Goal: Transaction & Acquisition: Register for event/course

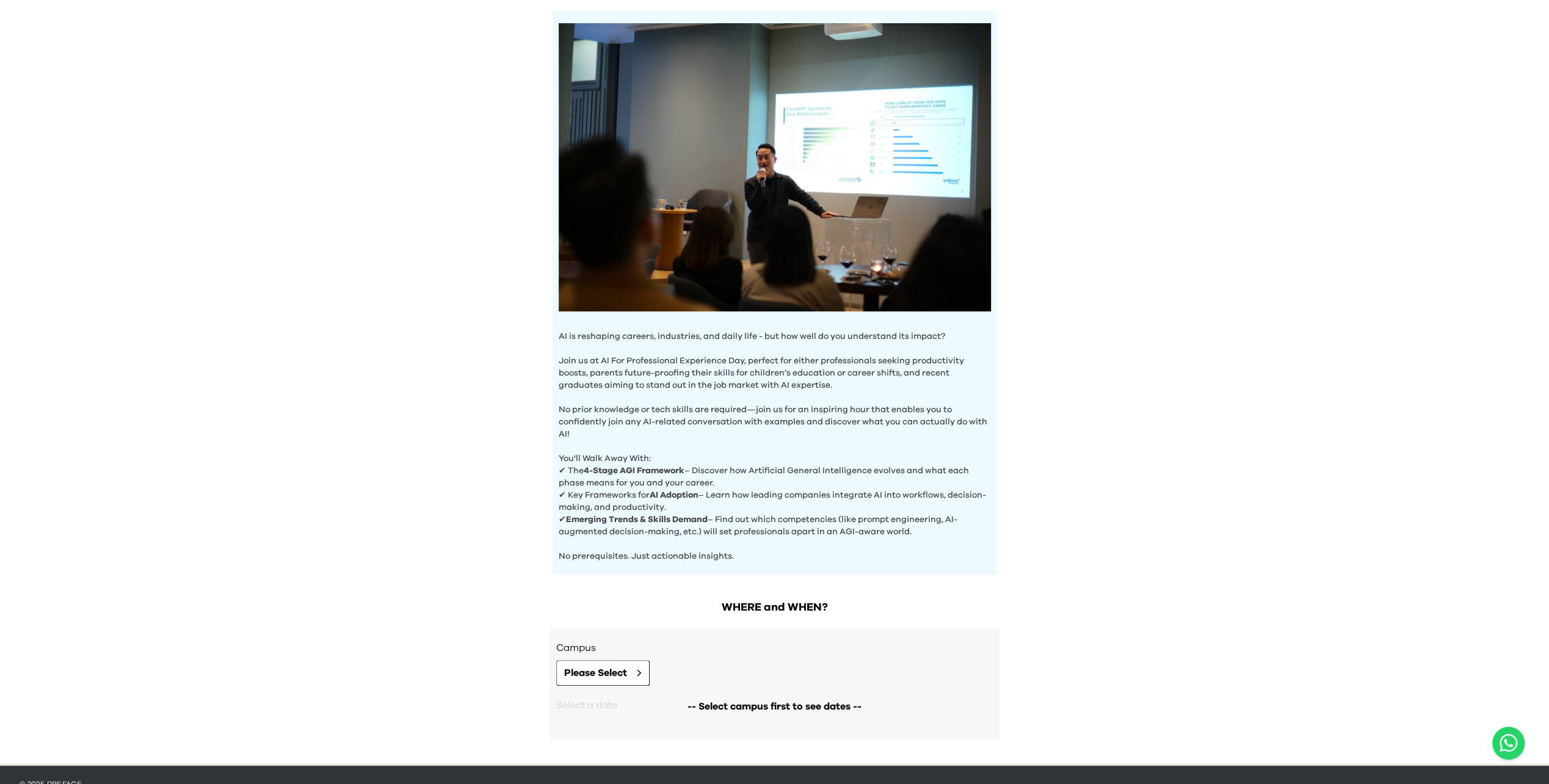
scroll to position [112, 0]
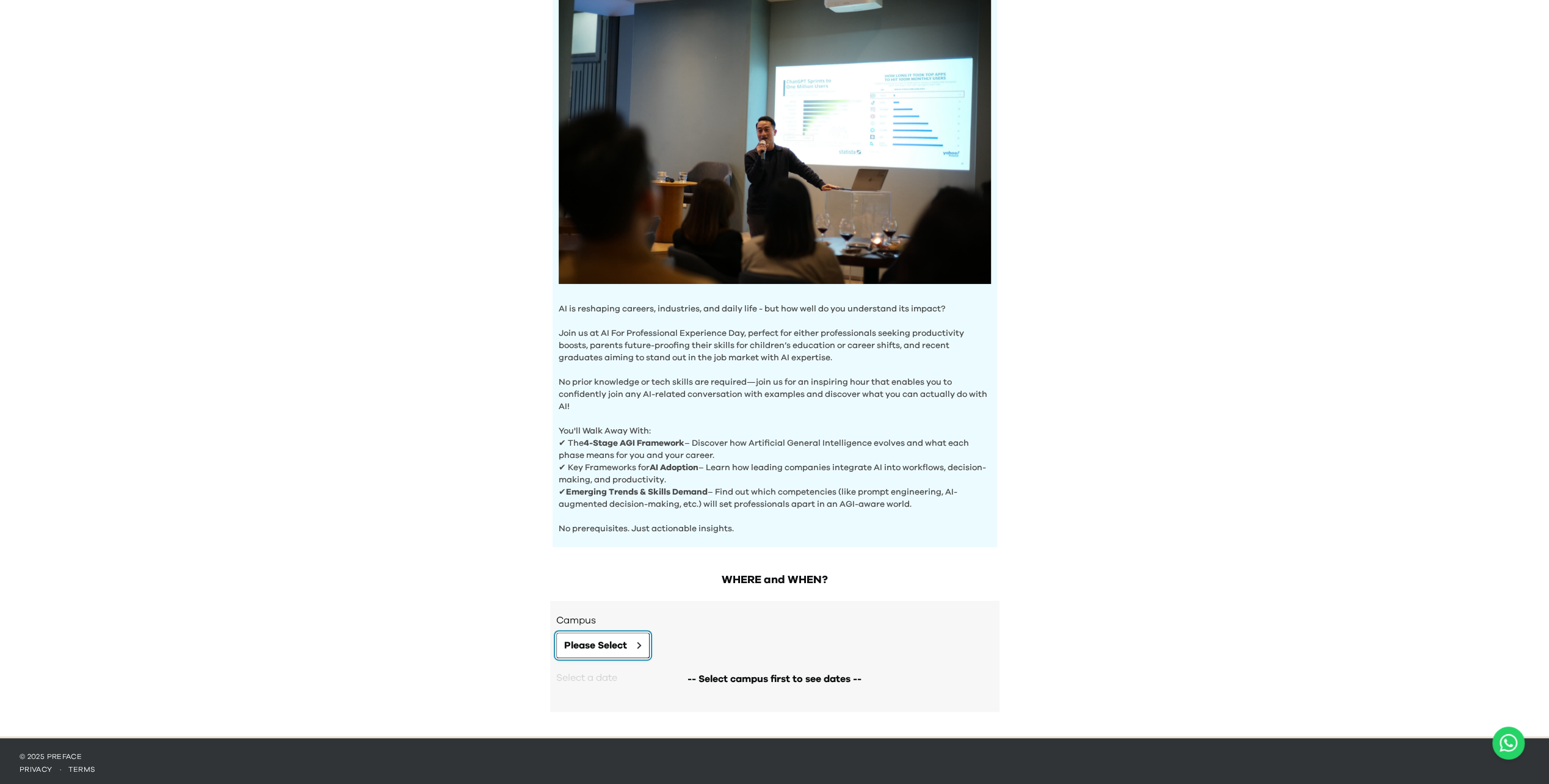
click at [290, 131] on span "Please Select" at bounding box center [595, 645] width 63 height 14
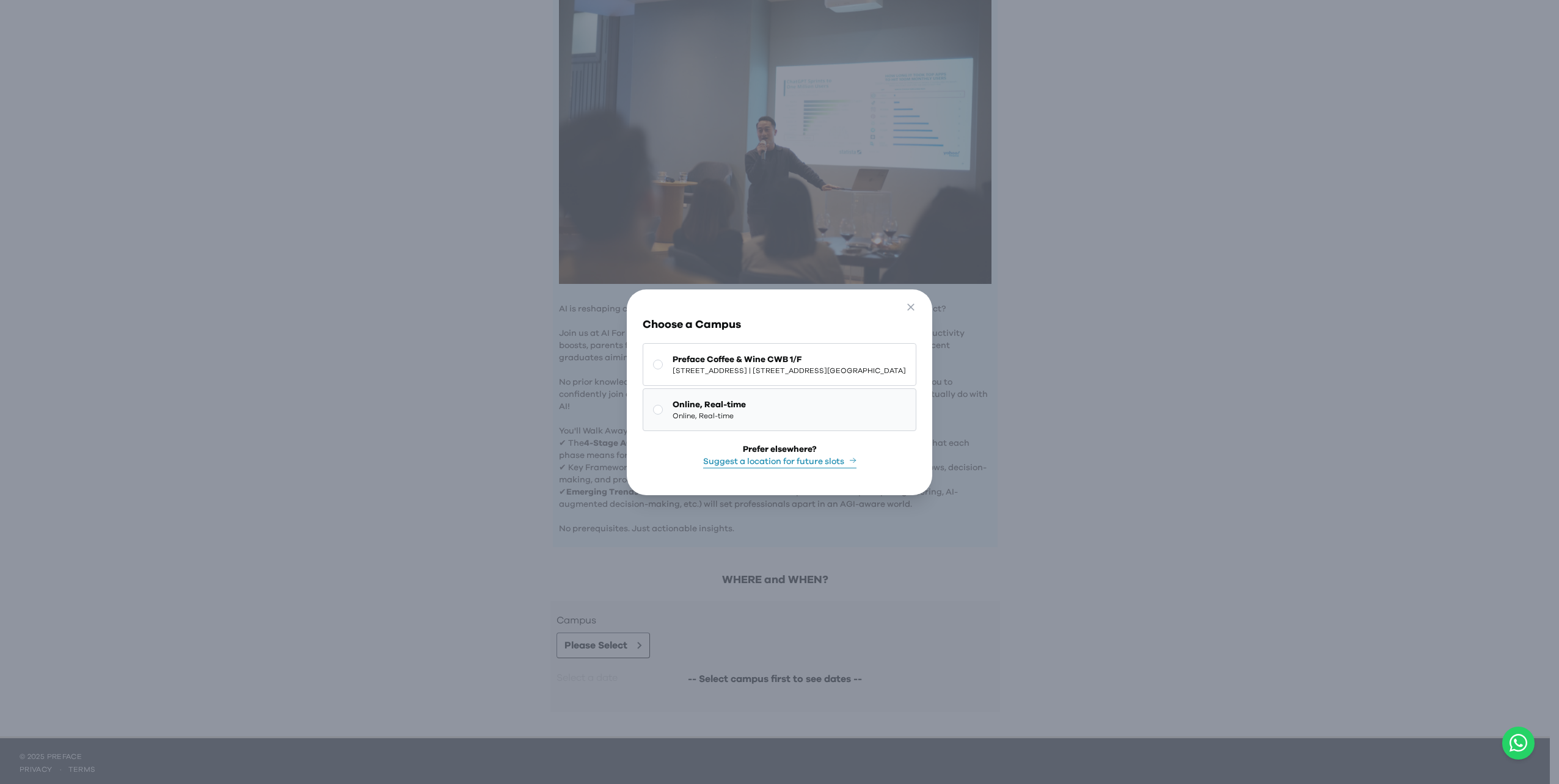
click at [290, 131] on span "Online, Real-time" at bounding box center [709, 404] width 73 height 13
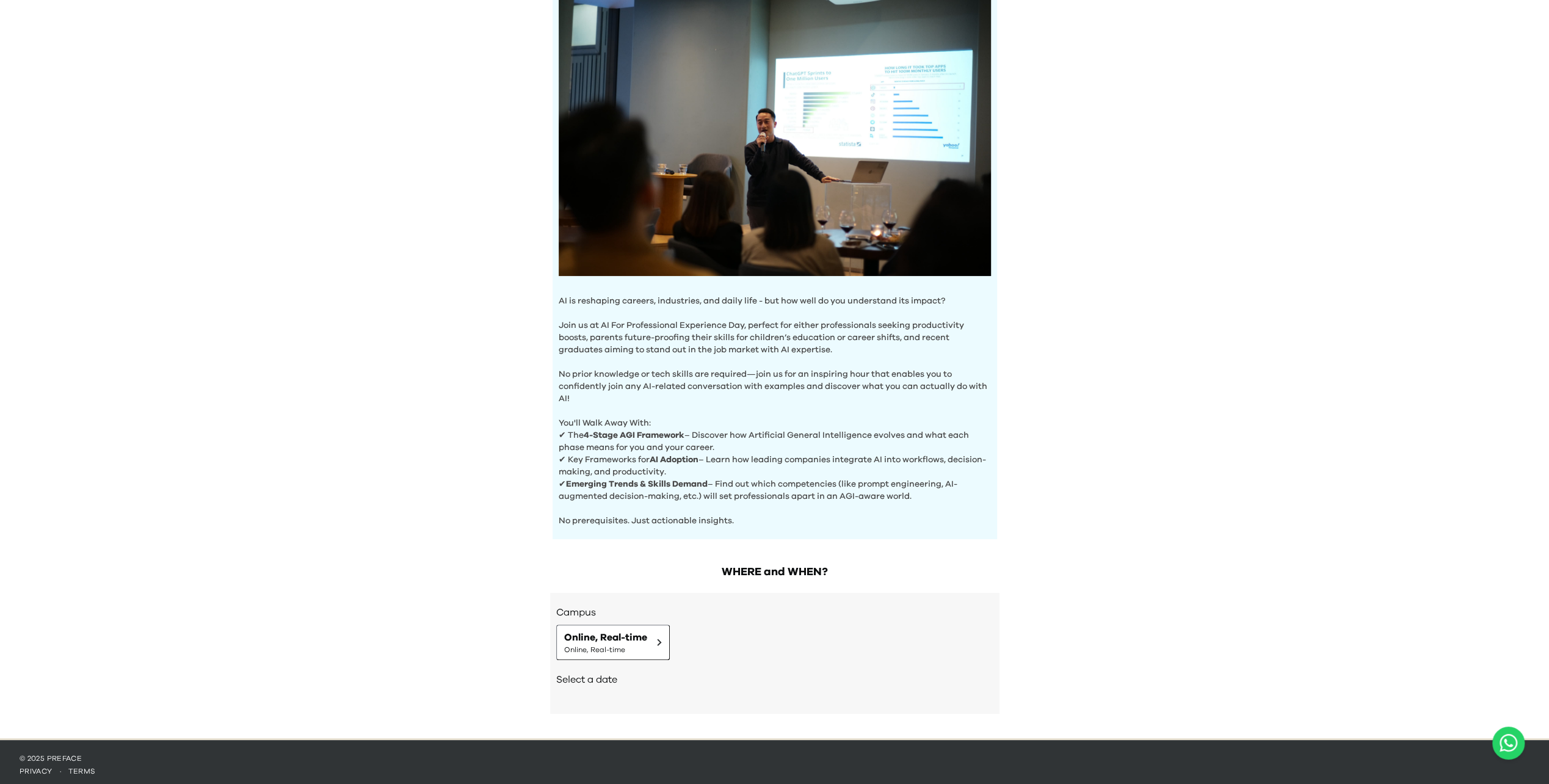
scroll to position [122, 0]
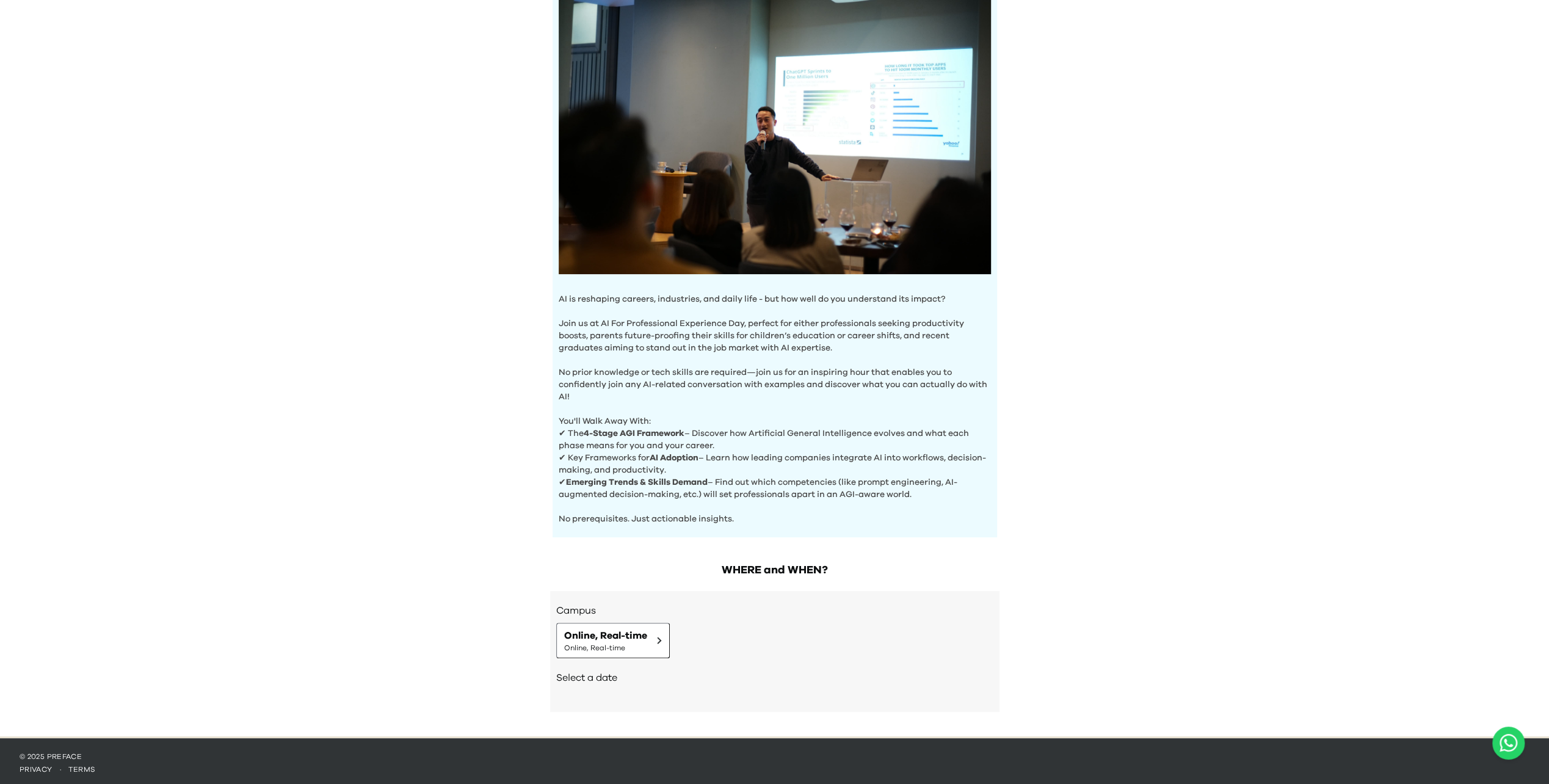
drag, startPoint x: 637, startPoint y: 698, endPoint x: 610, endPoint y: 686, distance: 29.5
click at [290, 131] on div "Campus Online, Real-time Online, Real-time Select a date Need other dates and t…" at bounding box center [774, 651] width 449 height 121
click at [290, 131] on div "Select a date" at bounding box center [774, 679] width 437 height 41
drag, startPoint x: 585, startPoint y: 688, endPoint x: 612, endPoint y: 661, distance: 38.2
click at [290, 131] on div "Select a date" at bounding box center [774, 679] width 437 height 41
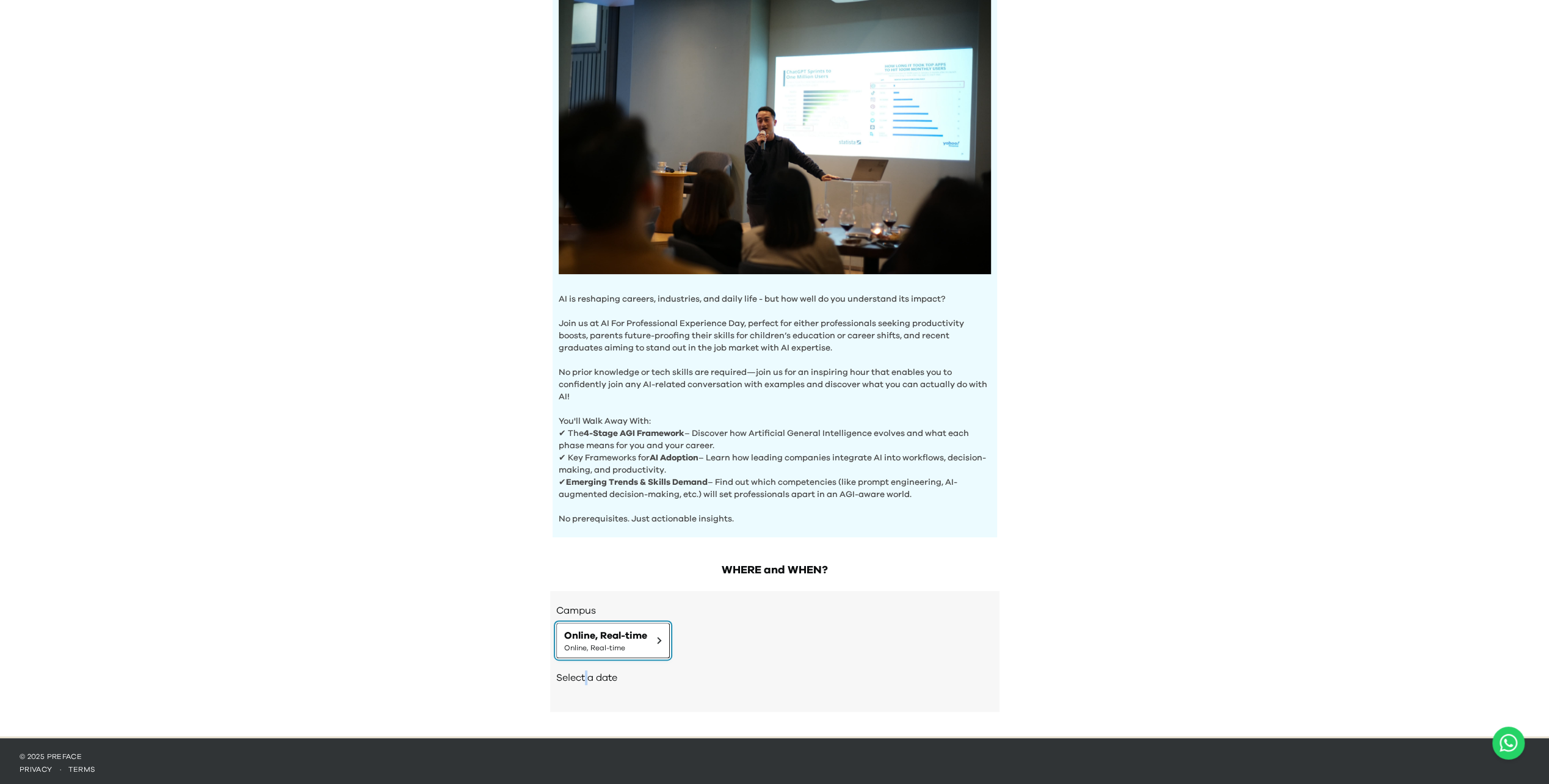
click at [290, 131] on span "Online, Real-time" at bounding box center [606, 648] width 83 height 10
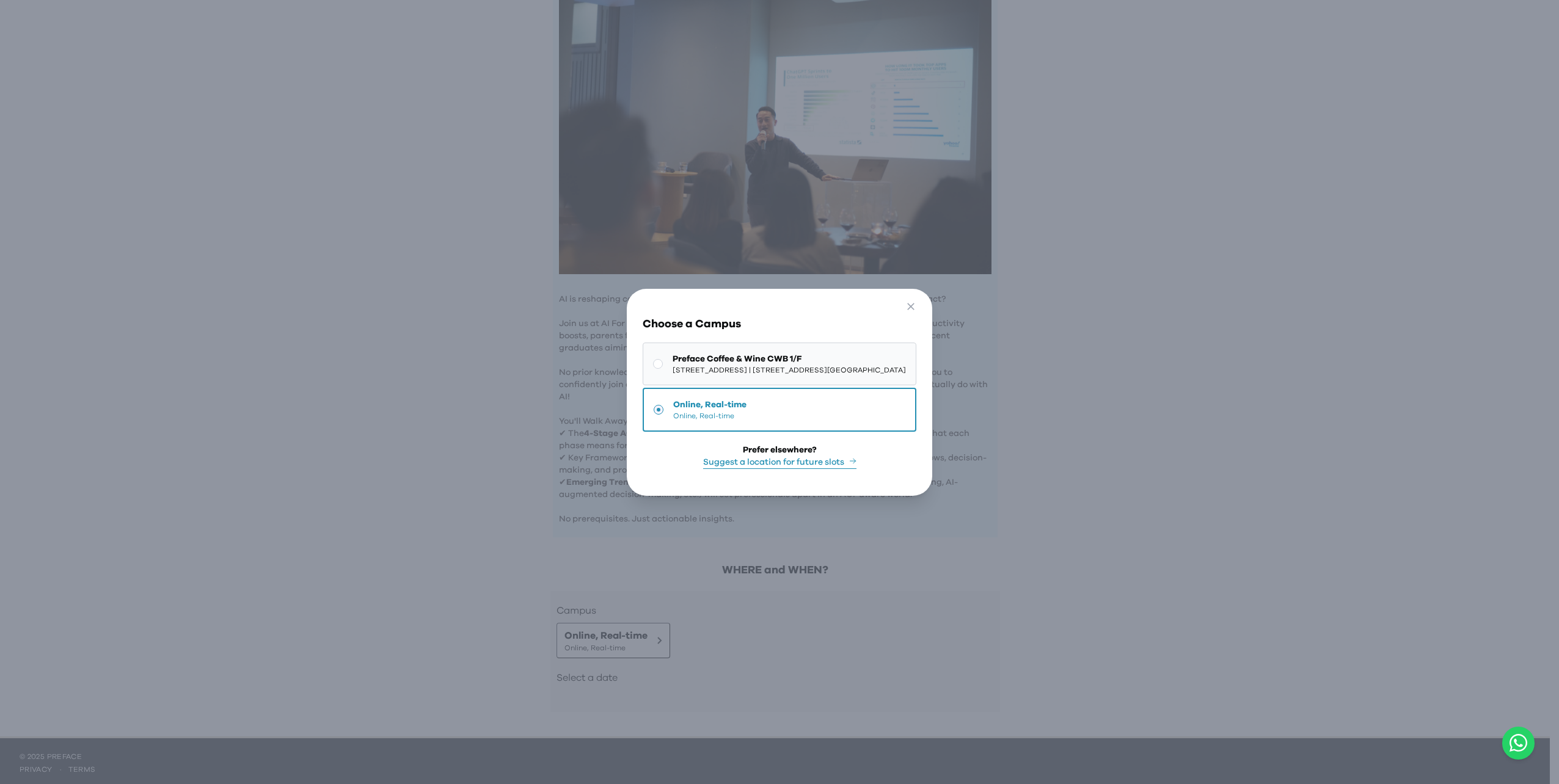
click at [290, 131] on span "Preface Coffee & Wine CWB 1/F" at bounding box center [789, 359] width 233 height 13
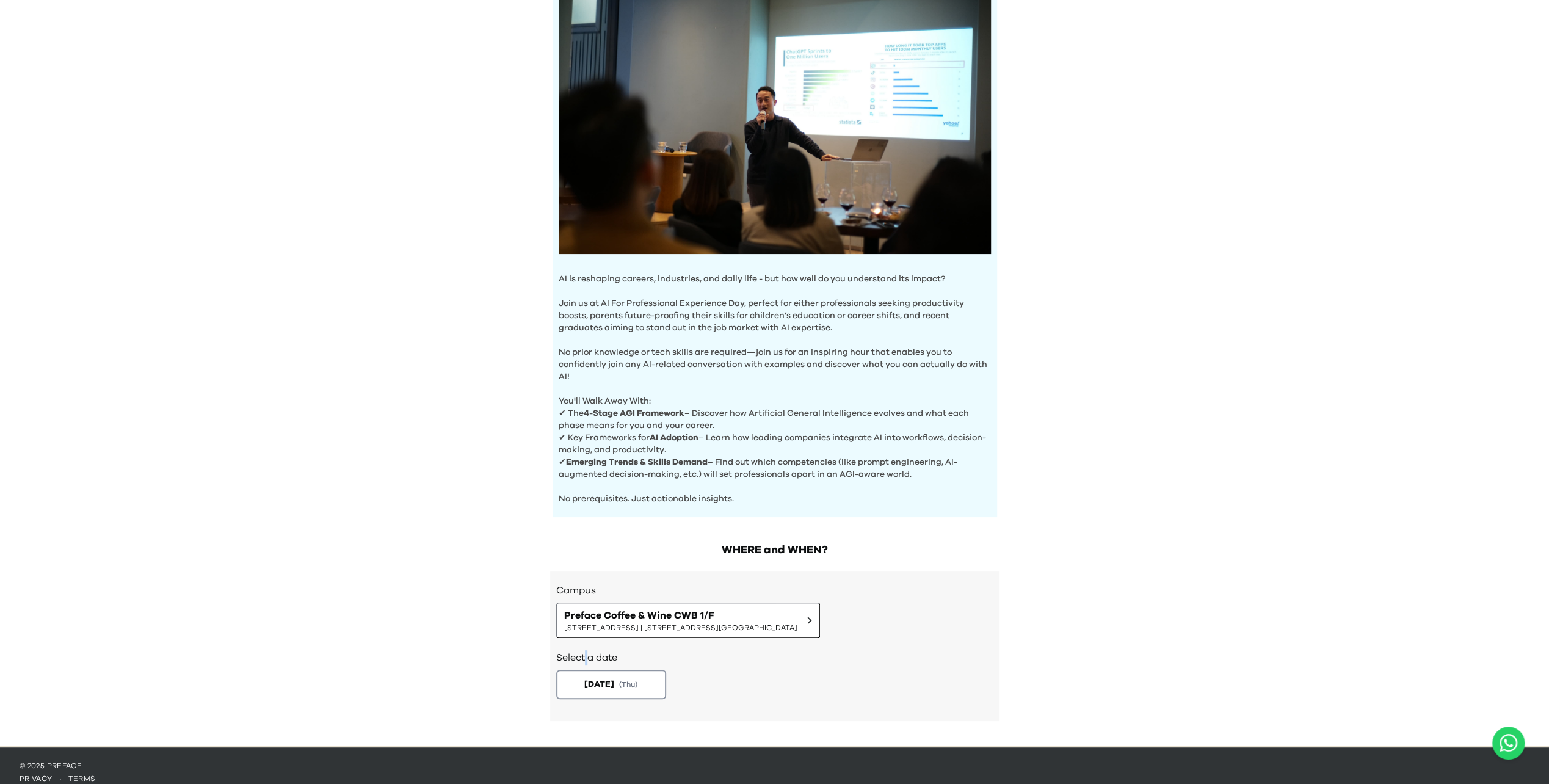
scroll to position [150, 0]
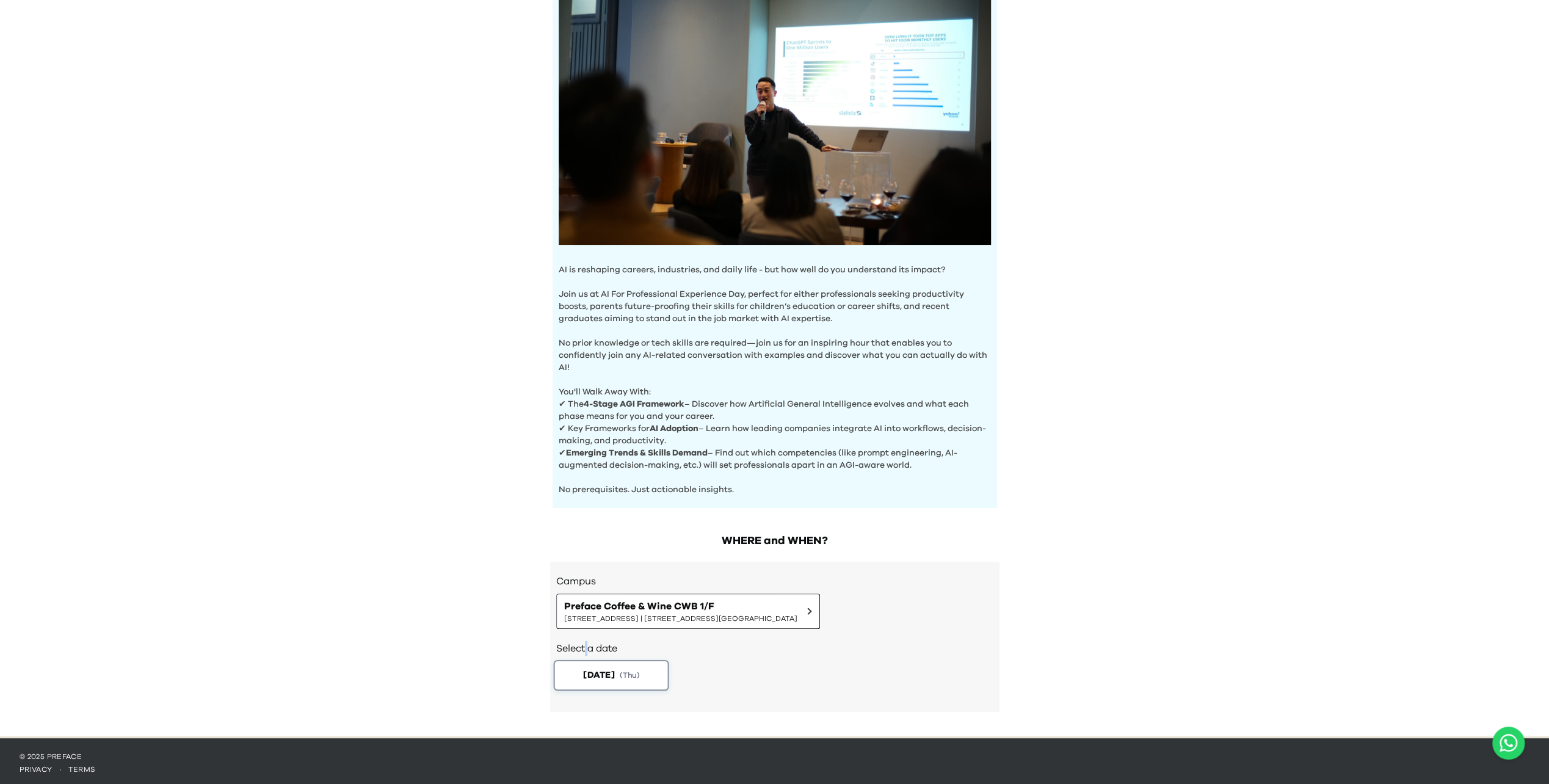
click at [290, 131] on button "2025-10-02 ( Thu )" at bounding box center [611, 675] width 116 height 31
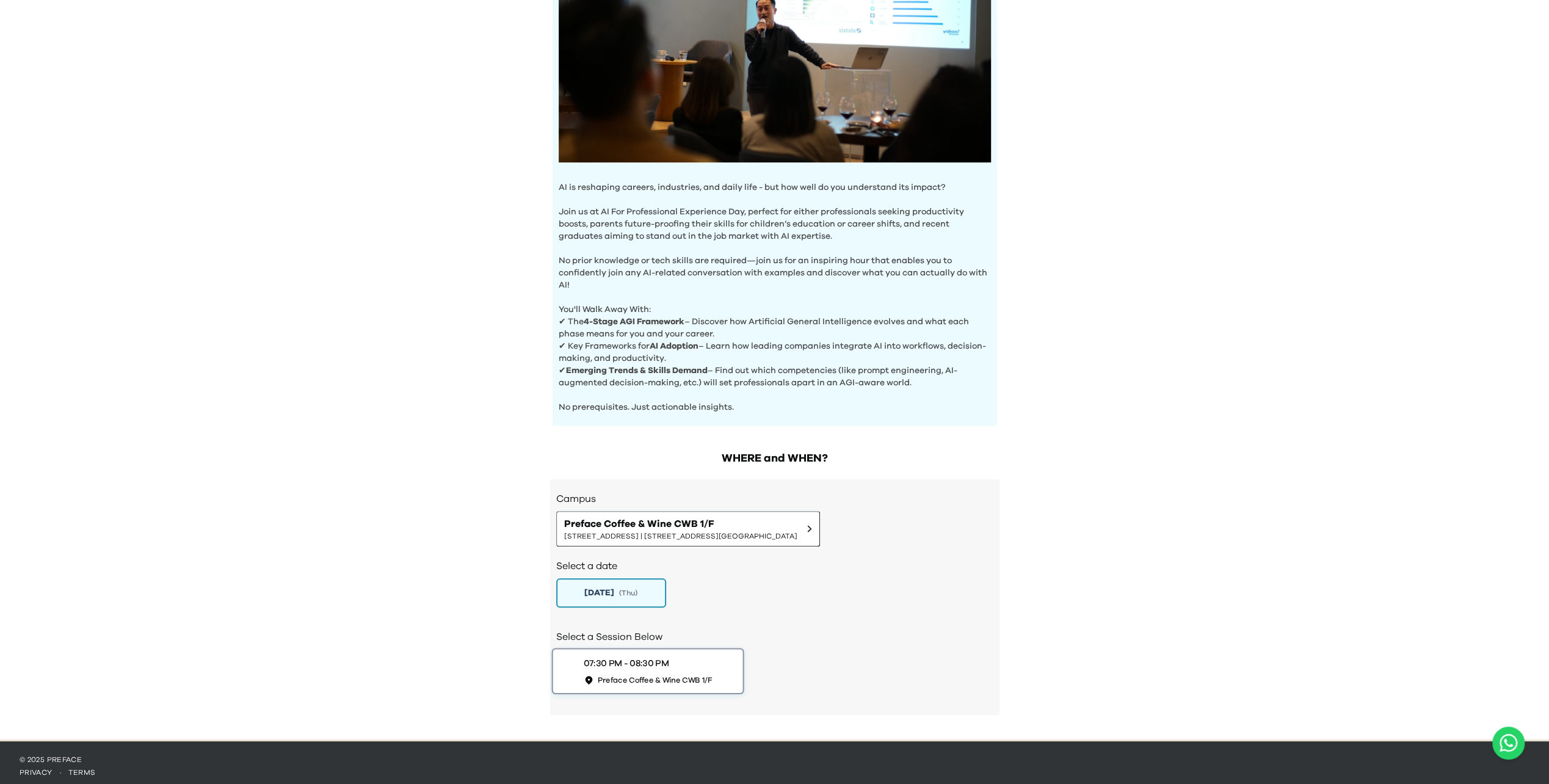
scroll to position [236, 0]
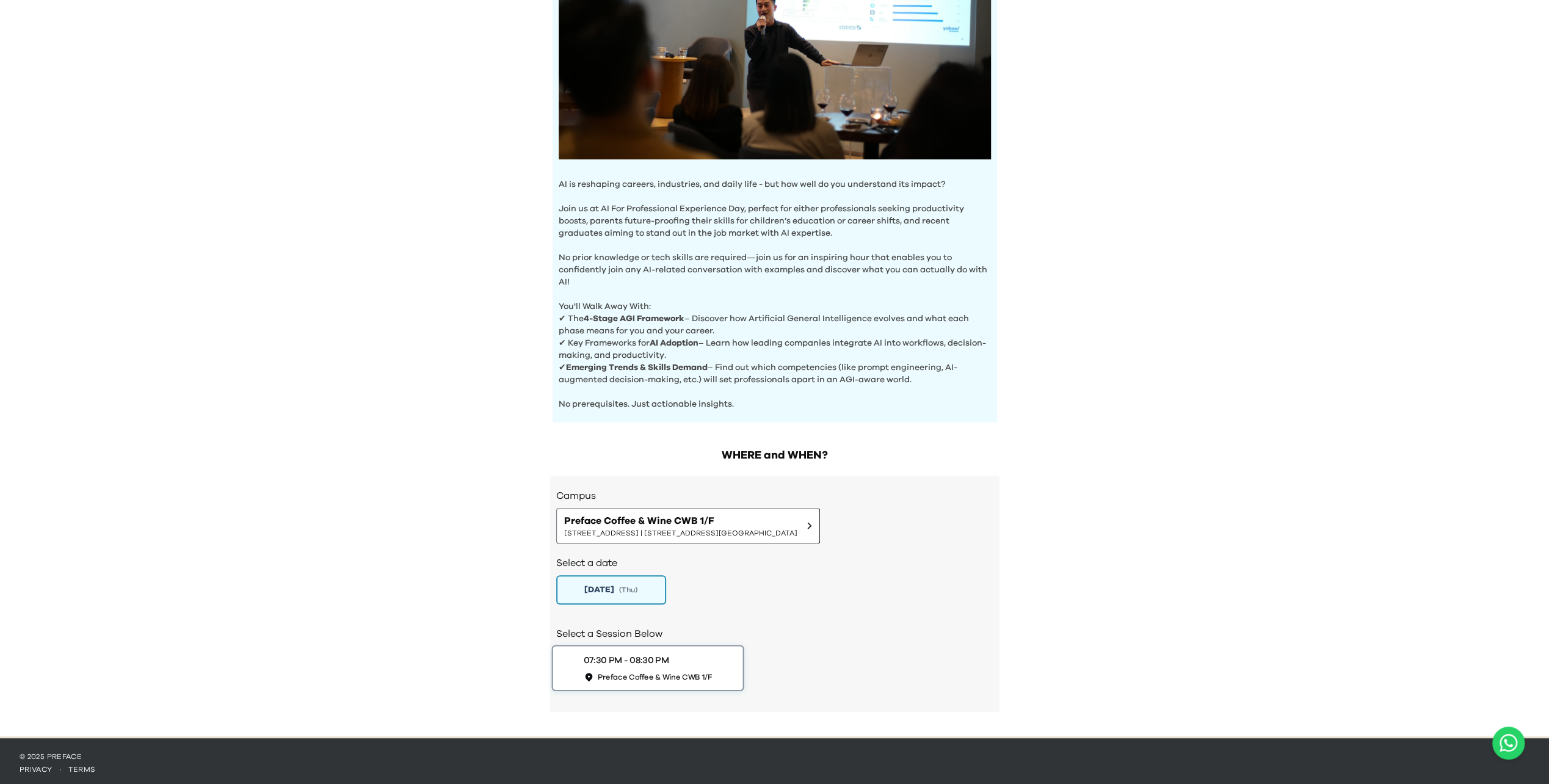
click at [290, 131] on span "Preface Coffee & Wine CWB 1/F" at bounding box center [654, 676] width 115 height 11
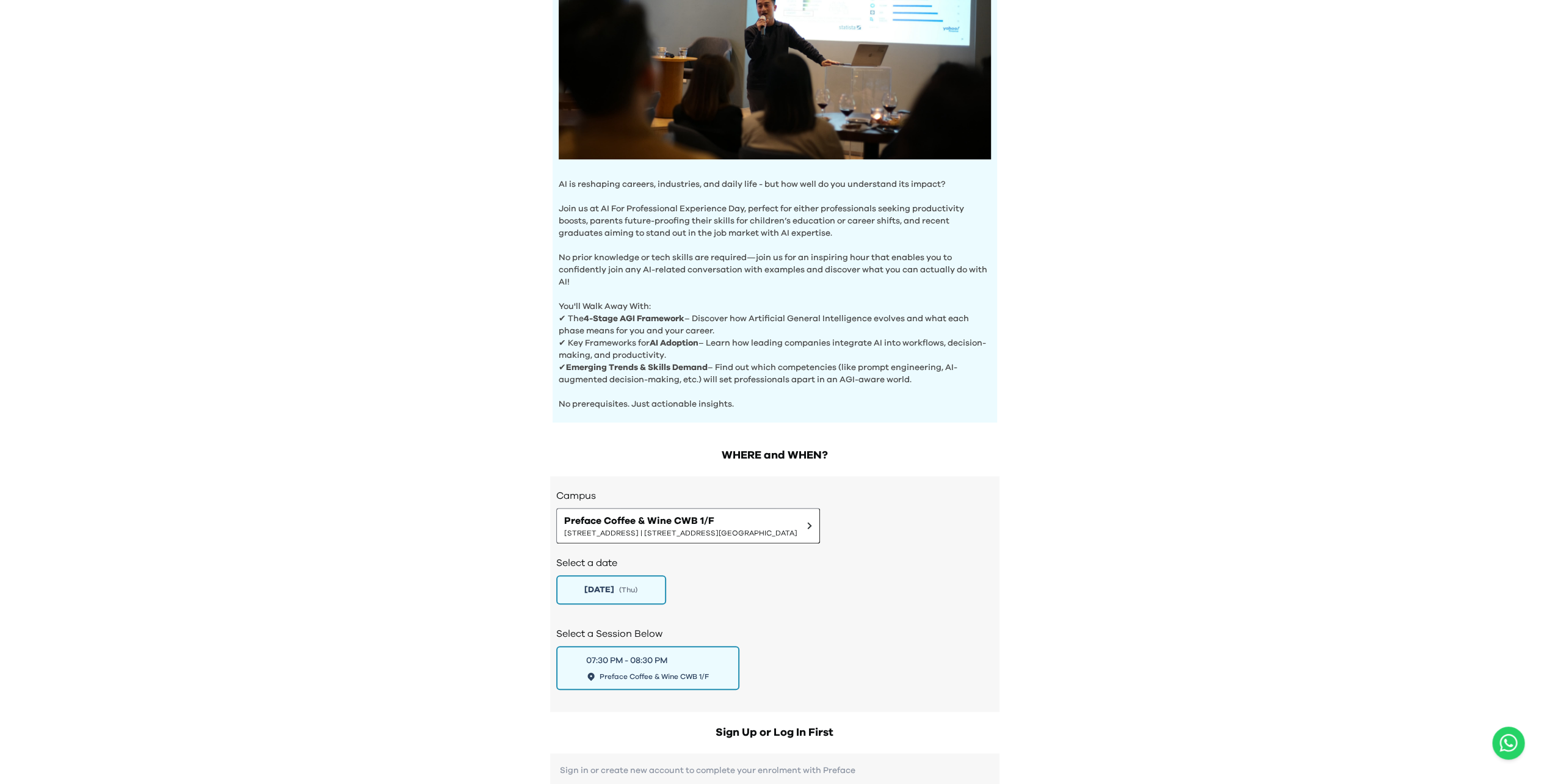
scroll to position [480, 0]
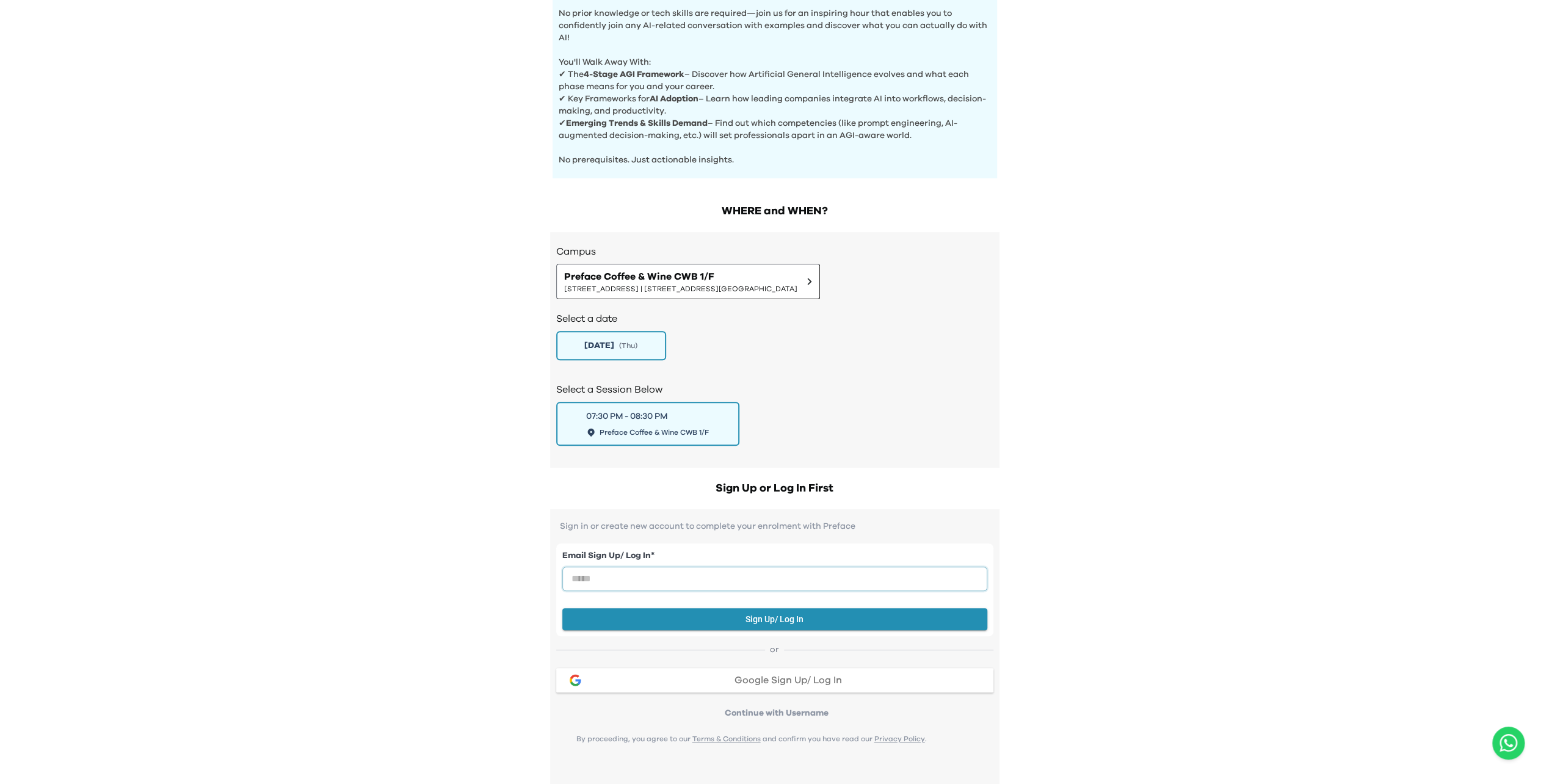
click at [290, 131] on input "email" at bounding box center [774, 579] width 425 height 24
drag, startPoint x: 780, startPoint y: 579, endPoint x: 570, endPoint y: 577, distance: 210.0
click at [290, 131] on input "**********" at bounding box center [774, 579] width 425 height 24
click at [290, 131] on input "*****" at bounding box center [774, 579] width 425 height 24
drag, startPoint x: 609, startPoint y: 577, endPoint x: 506, endPoint y: 576, distance: 103.0
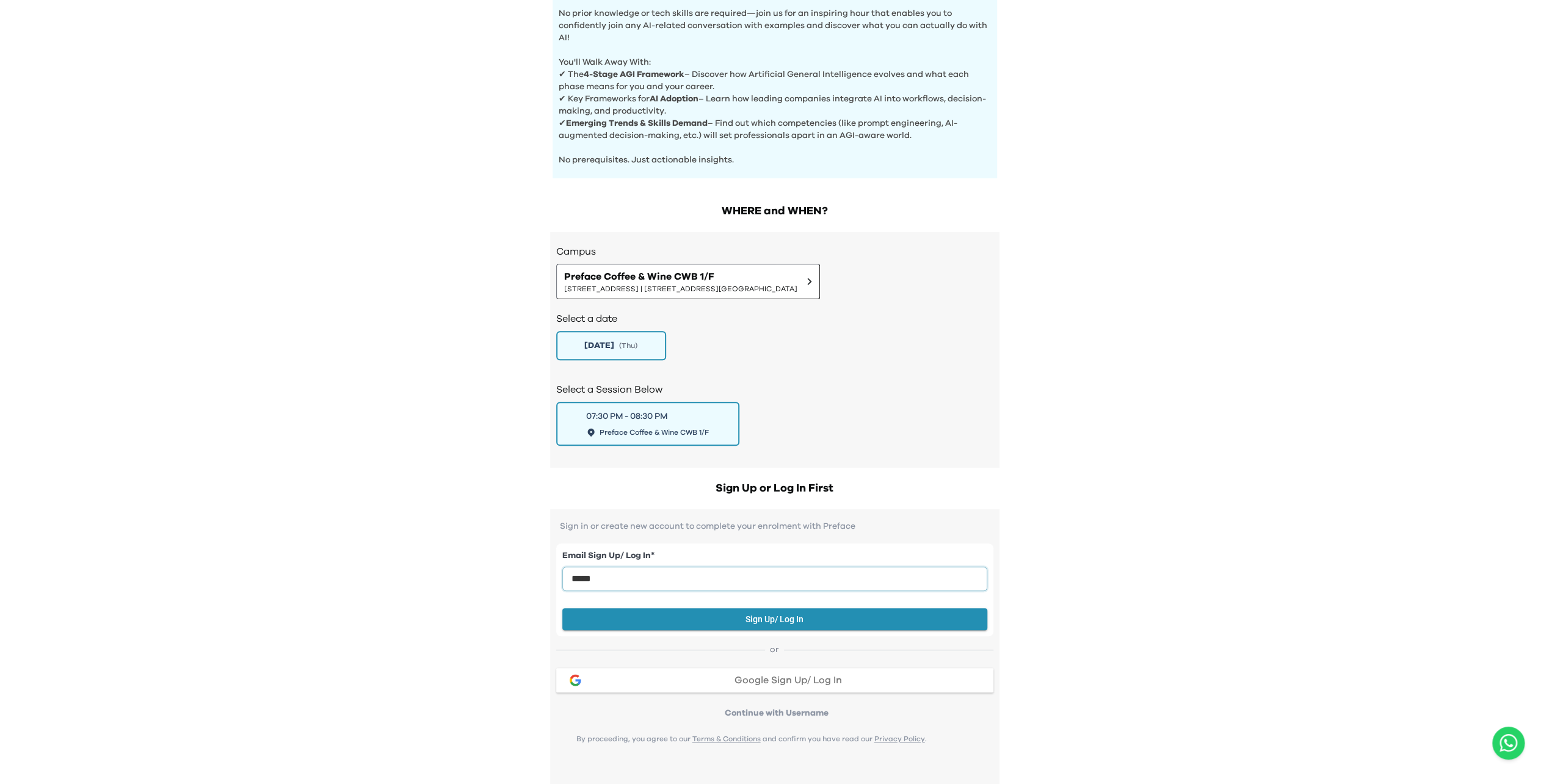
click at [290, 131] on div "AI Experience Day AI is reshaping careers, industries, and daily life - but how…" at bounding box center [774, 385] width 1549 height 1730
type input "**********"
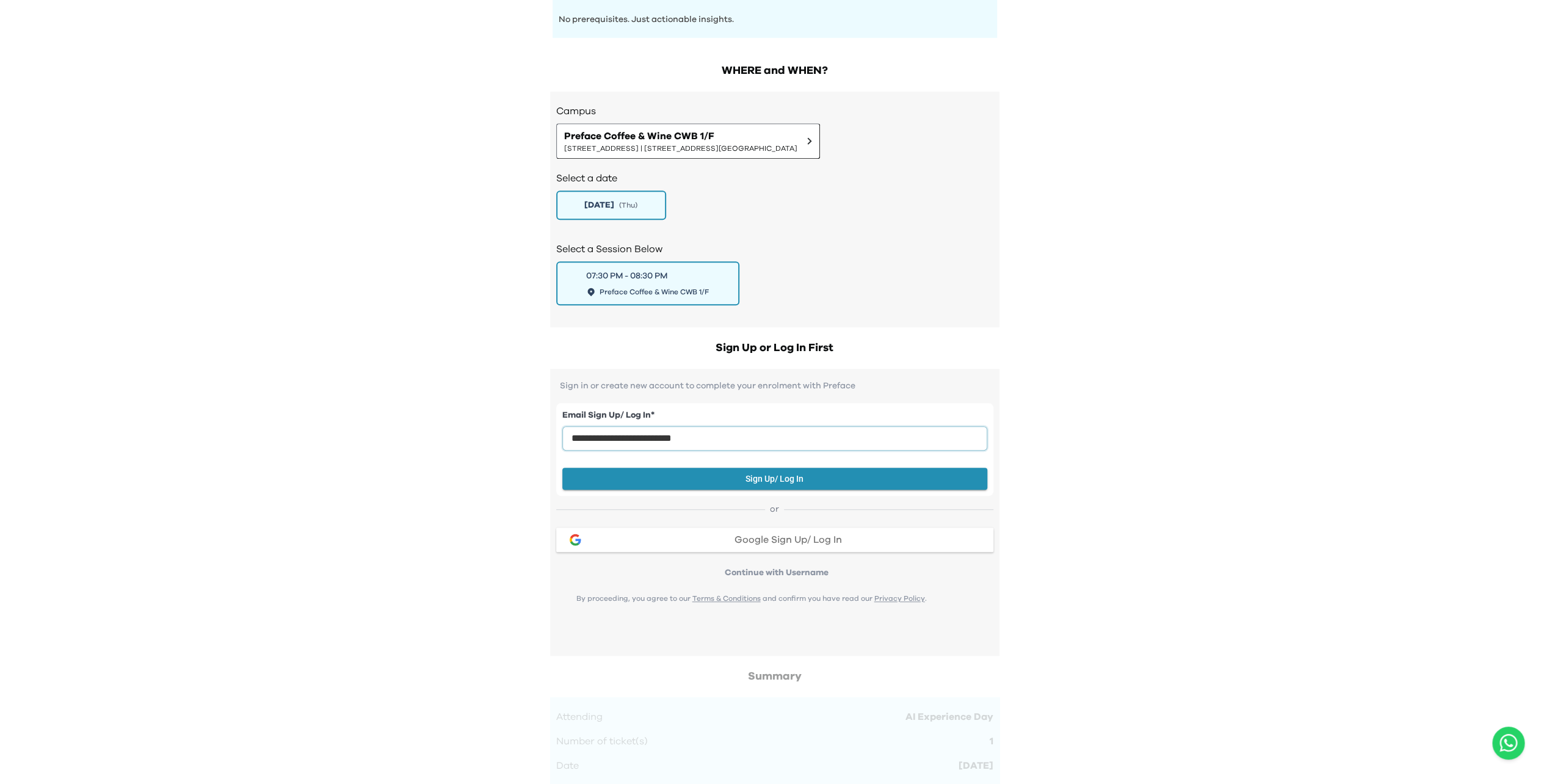
scroll to position [663, 0]
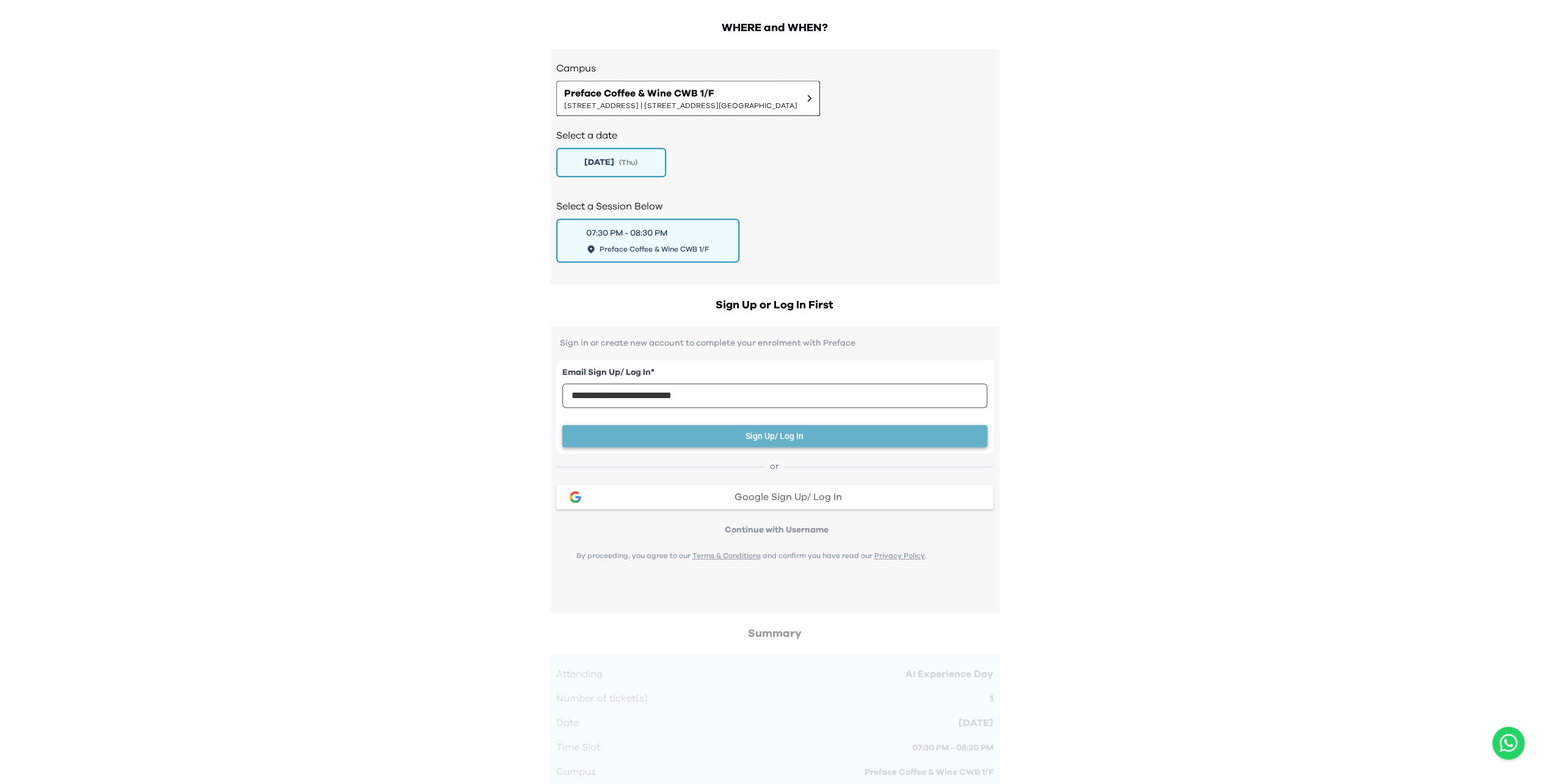
click at [290, 131] on button "Sign Up/ Log In" at bounding box center [774, 436] width 425 height 22
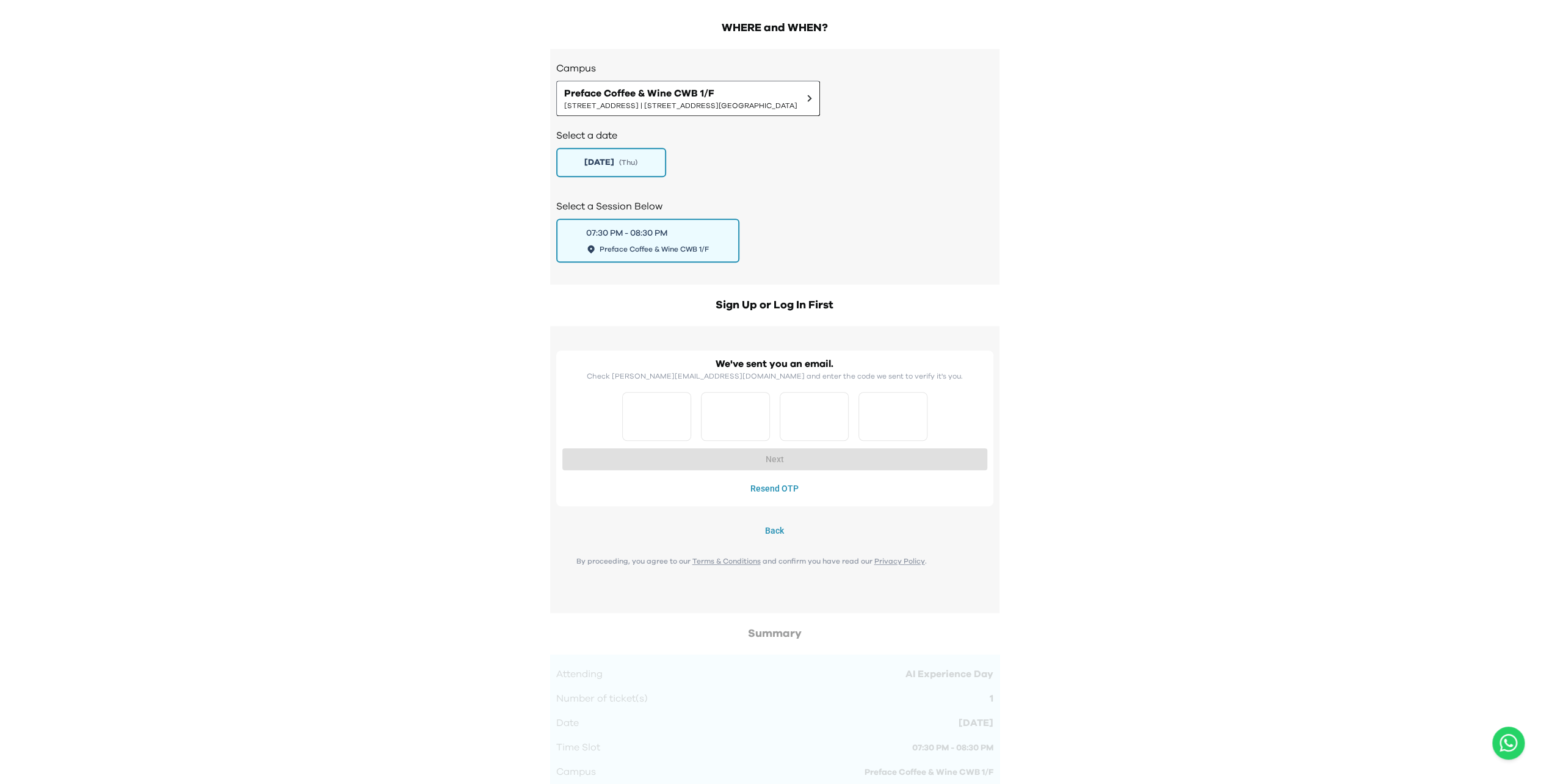
drag, startPoint x: 515, startPoint y: 82, endPoint x: 6, endPoint y: 3, distance: 515.1
click at [290, 86] on div "AI Experience Day AI is reshaping careers, industries, and daily life - but how…" at bounding box center [774, 202] width 1549 height 1730
click at [290, 131] on input "Please enter OTP character 1" at bounding box center [657, 416] width 69 height 49
type input "*"
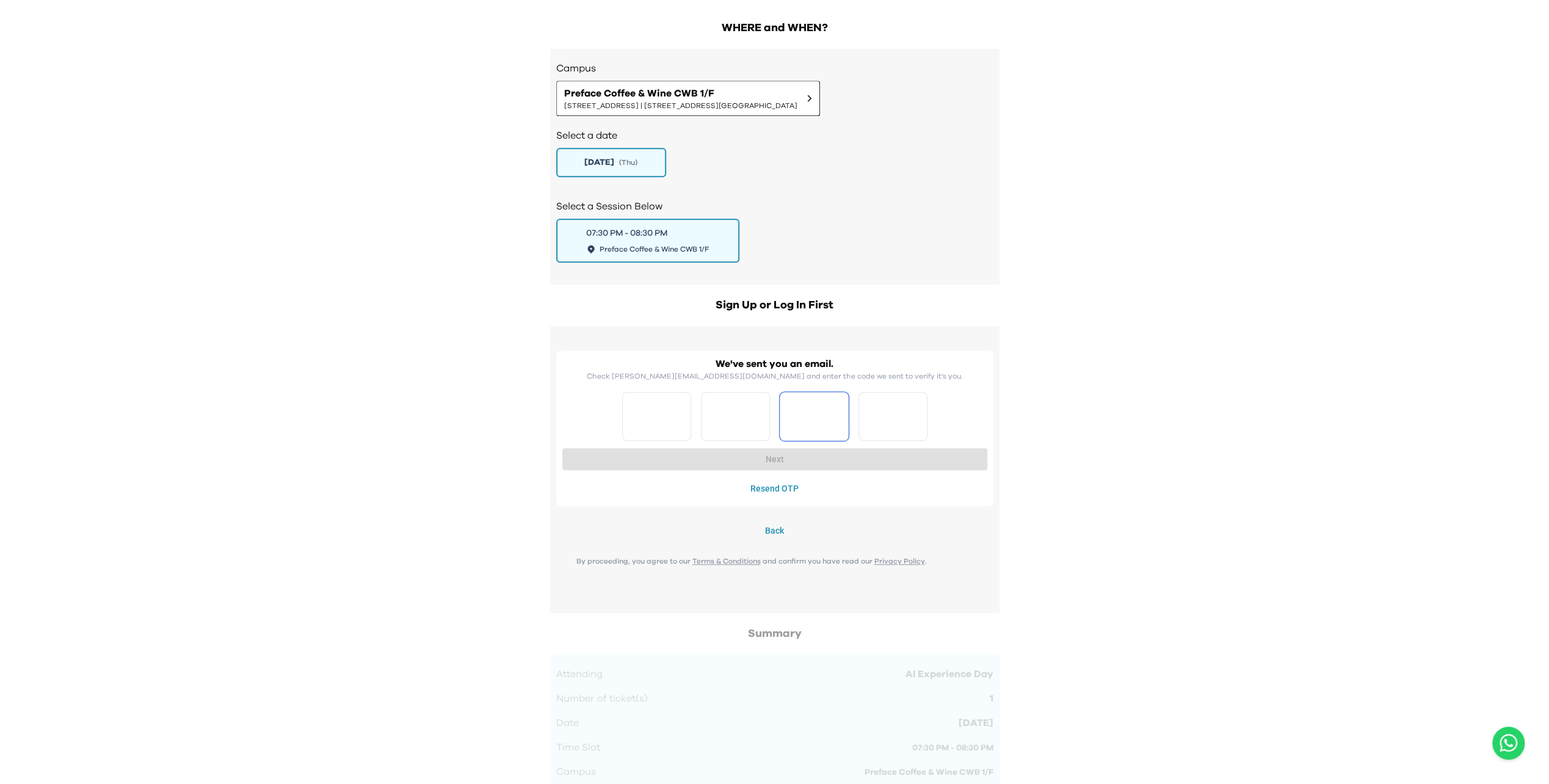
type input "*"
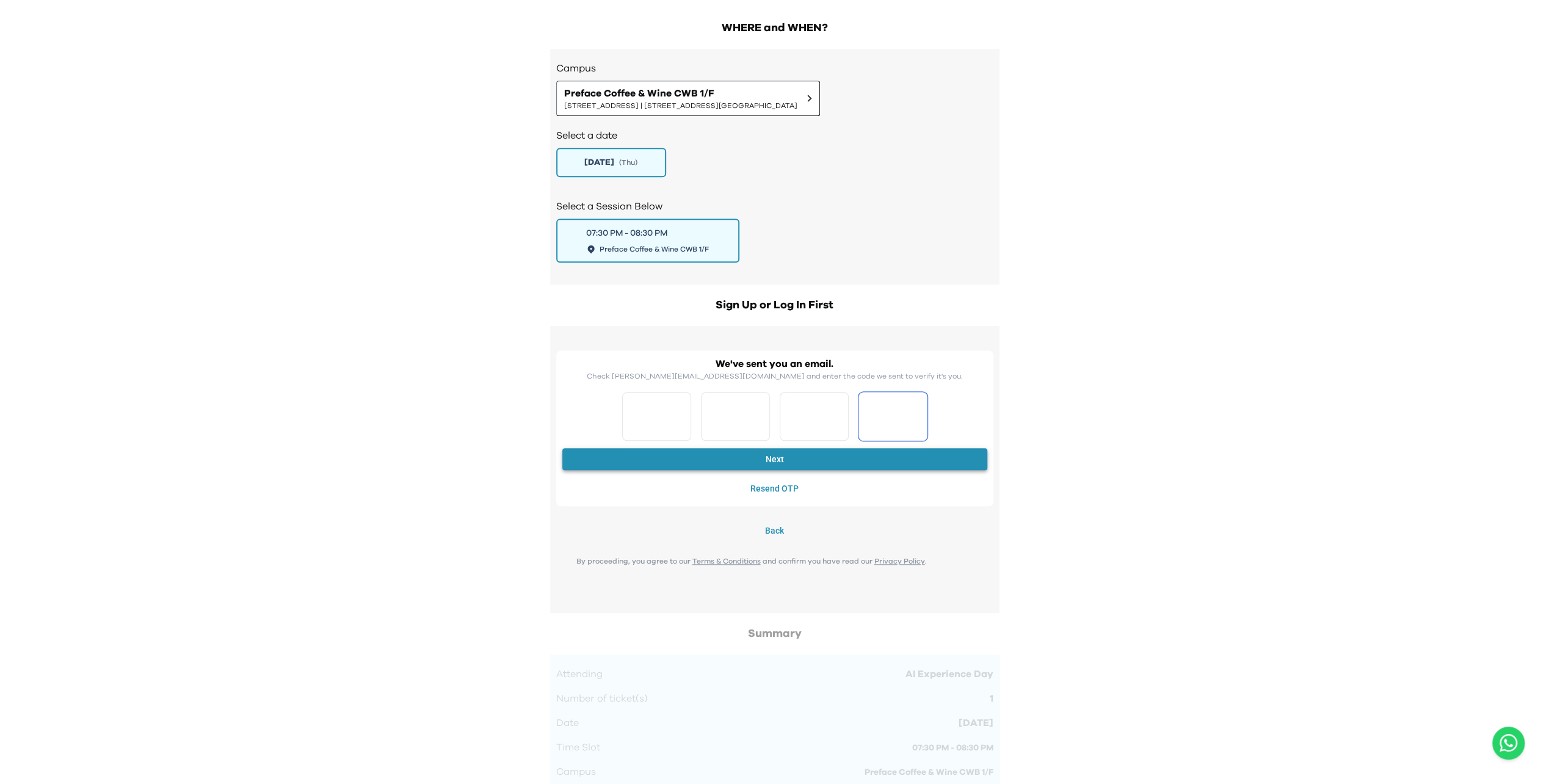
type input "*"
click at [290, 131] on button "Next" at bounding box center [774, 459] width 425 height 22
click at [290, 131] on button "Resend OTP" at bounding box center [774, 488] width 425 height 22
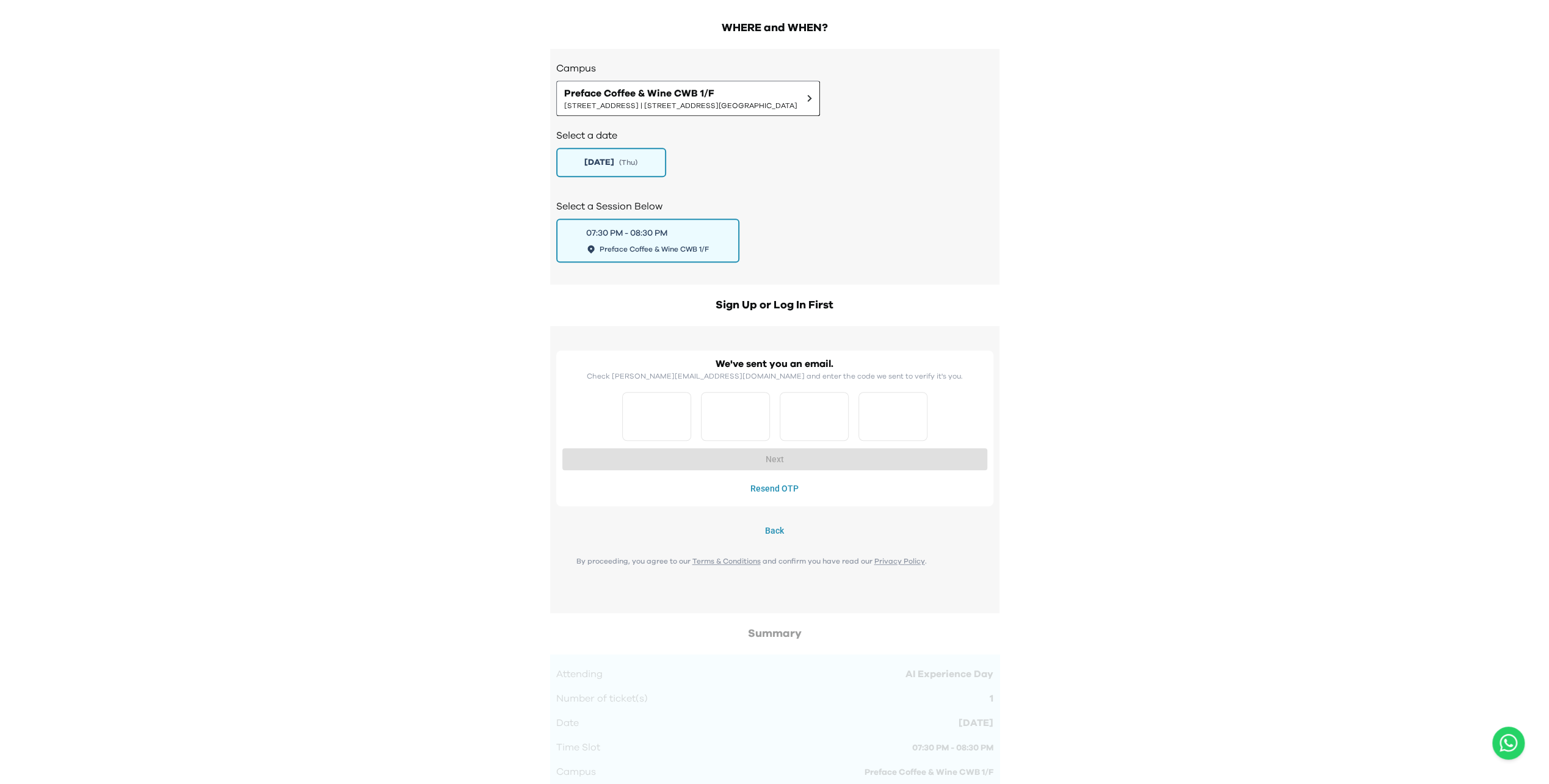
click at [290, 131] on button "Resend OTP" at bounding box center [774, 488] width 425 height 22
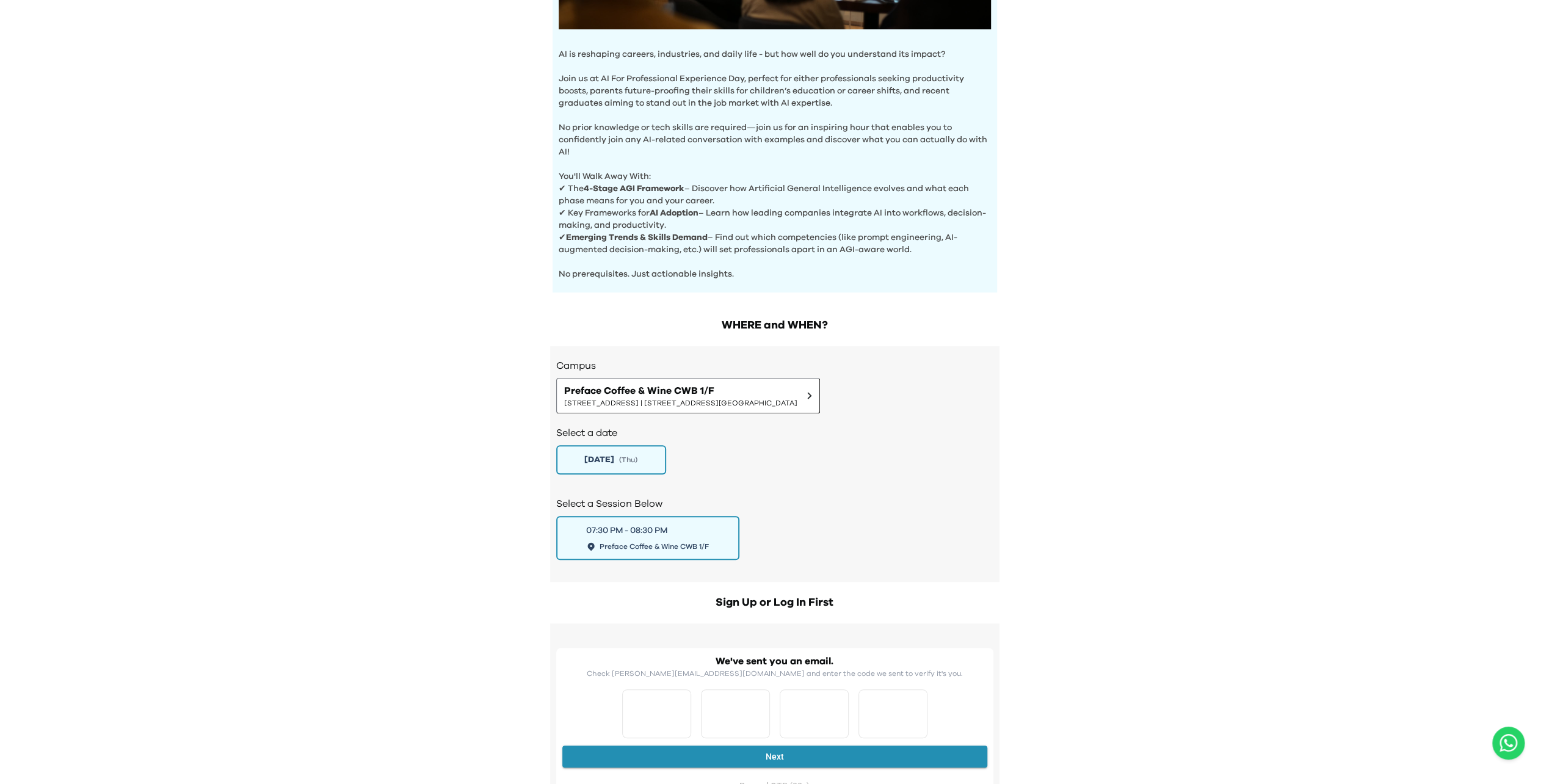
scroll to position [610, 0]
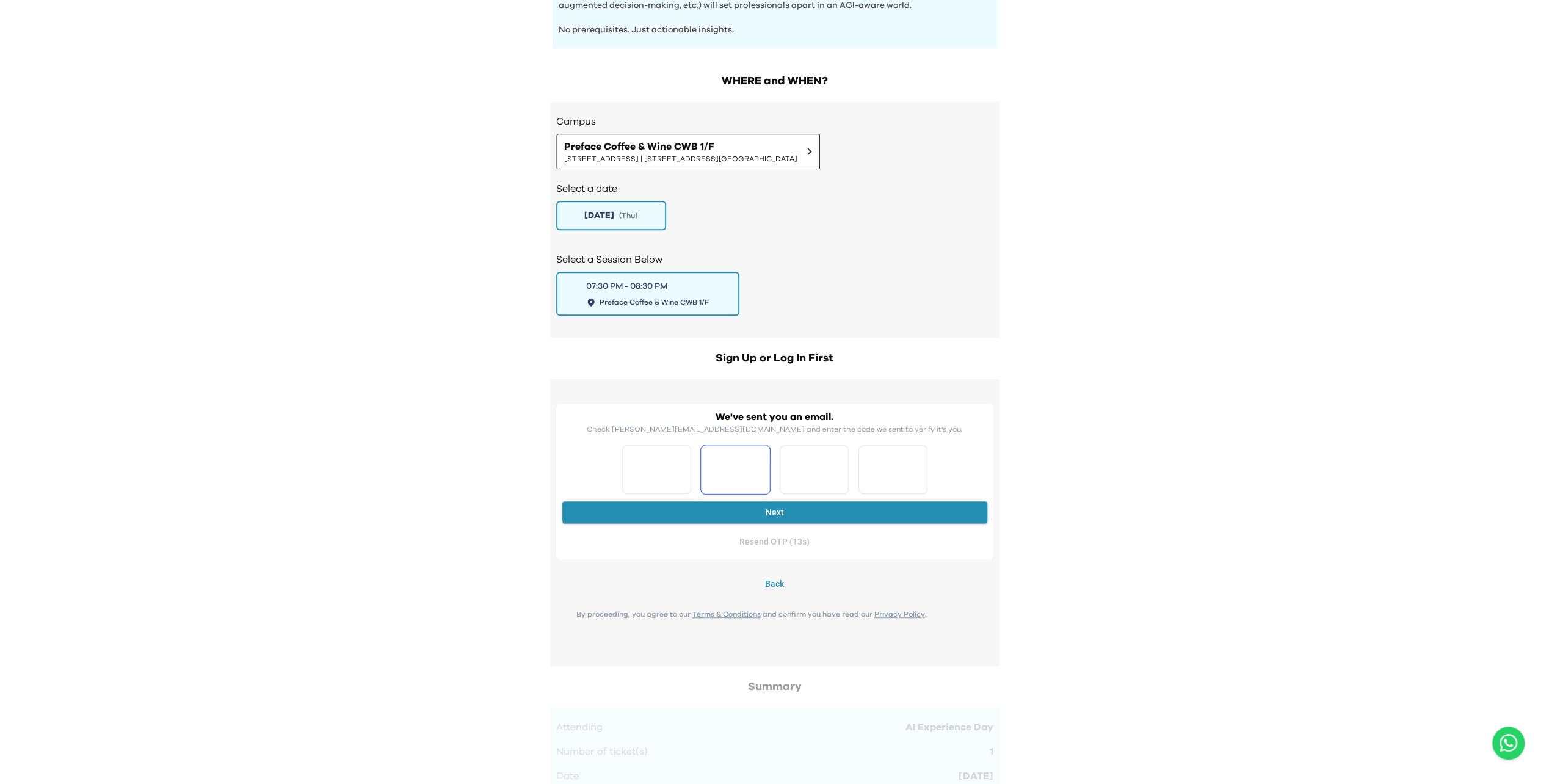
click at [290, 131] on input "*" at bounding box center [657, 470] width 69 height 49
type input "*"
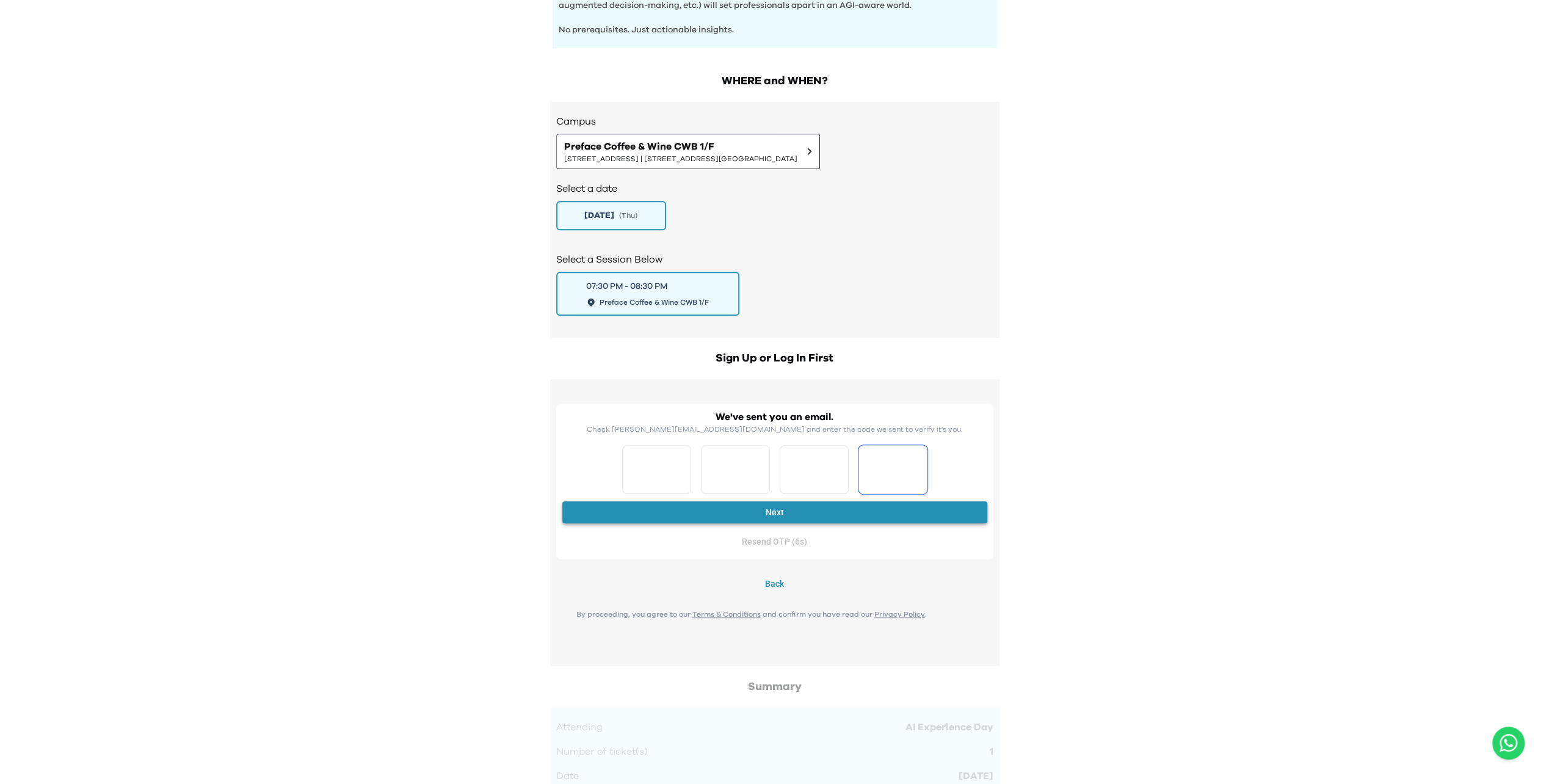
type input "*"
click at [290, 131] on button "Next" at bounding box center [774, 512] width 425 height 22
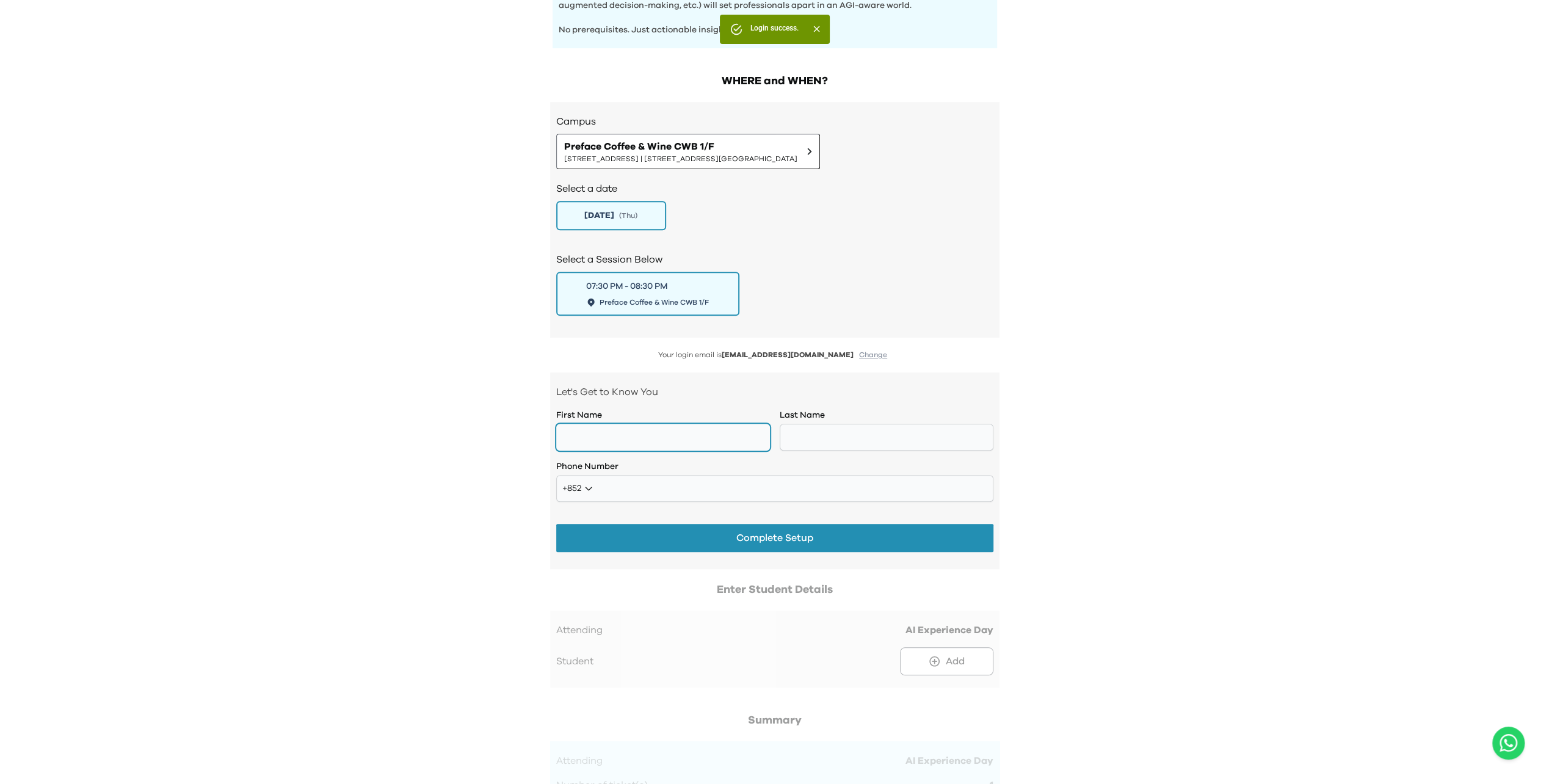
click at [290, 131] on input "text" at bounding box center [664, 437] width 214 height 27
type input "****"
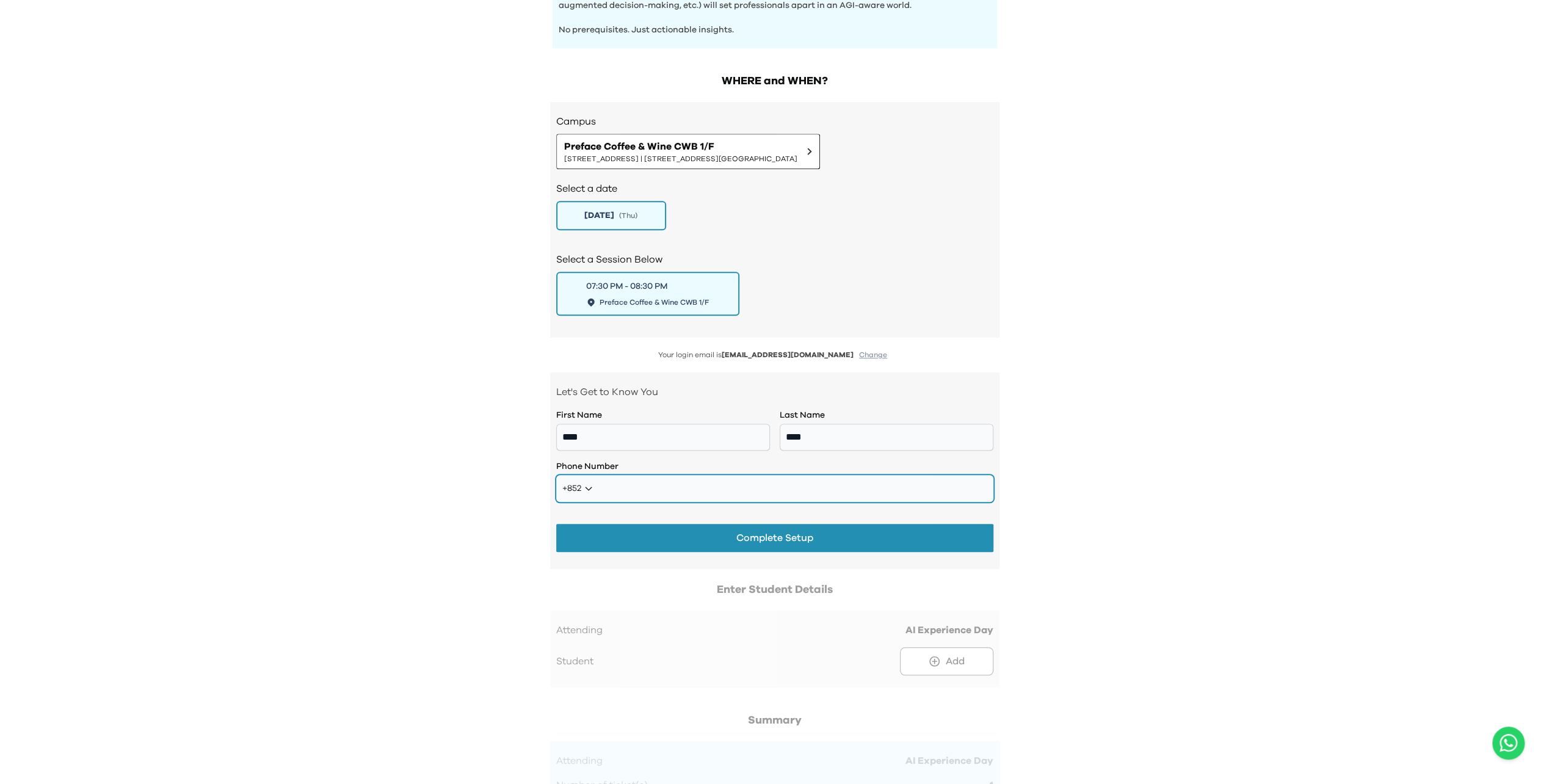
click at [290, 131] on input "tel" at bounding box center [774, 489] width 437 height 27
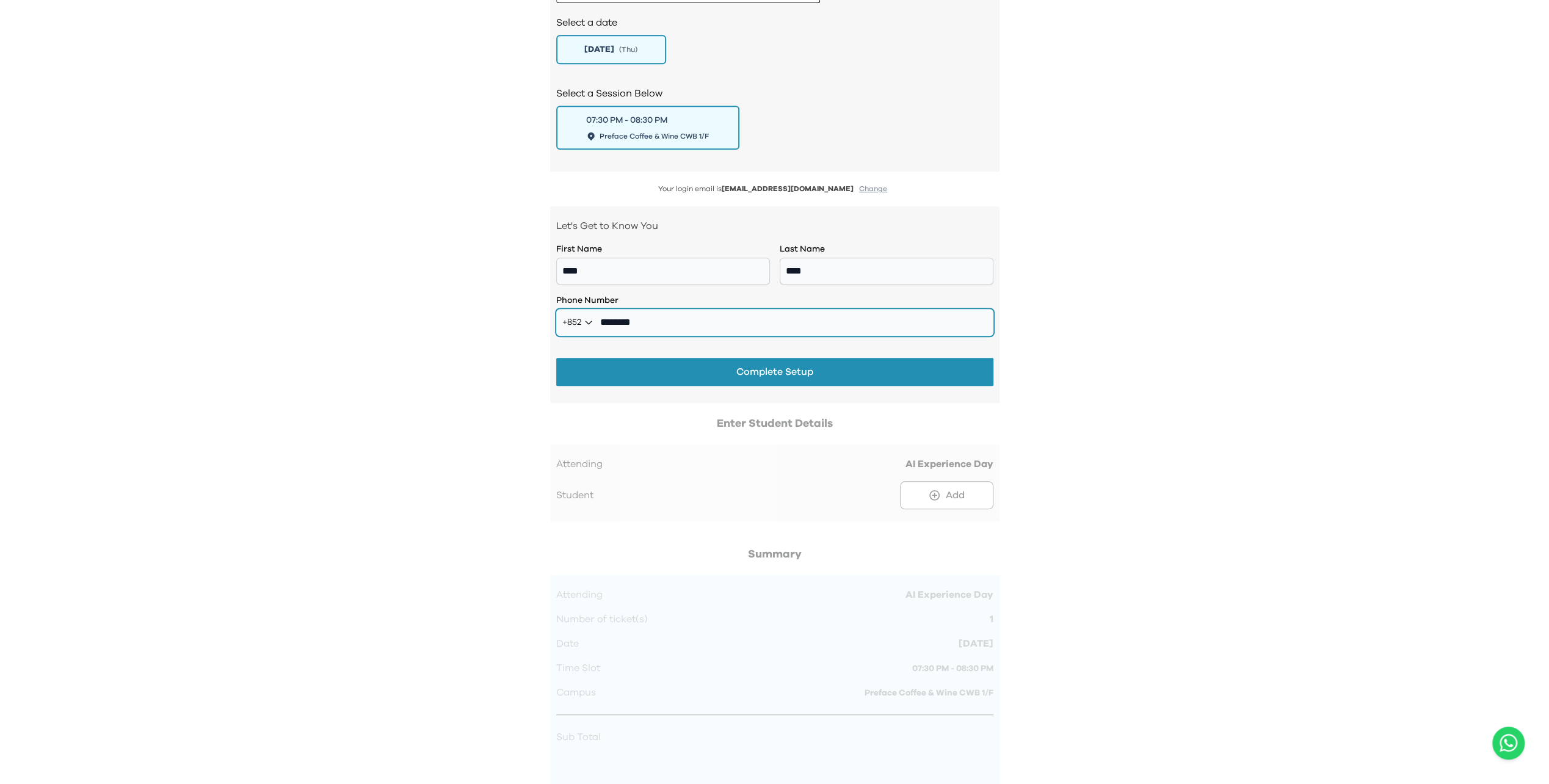
scroll to position [794, 0]
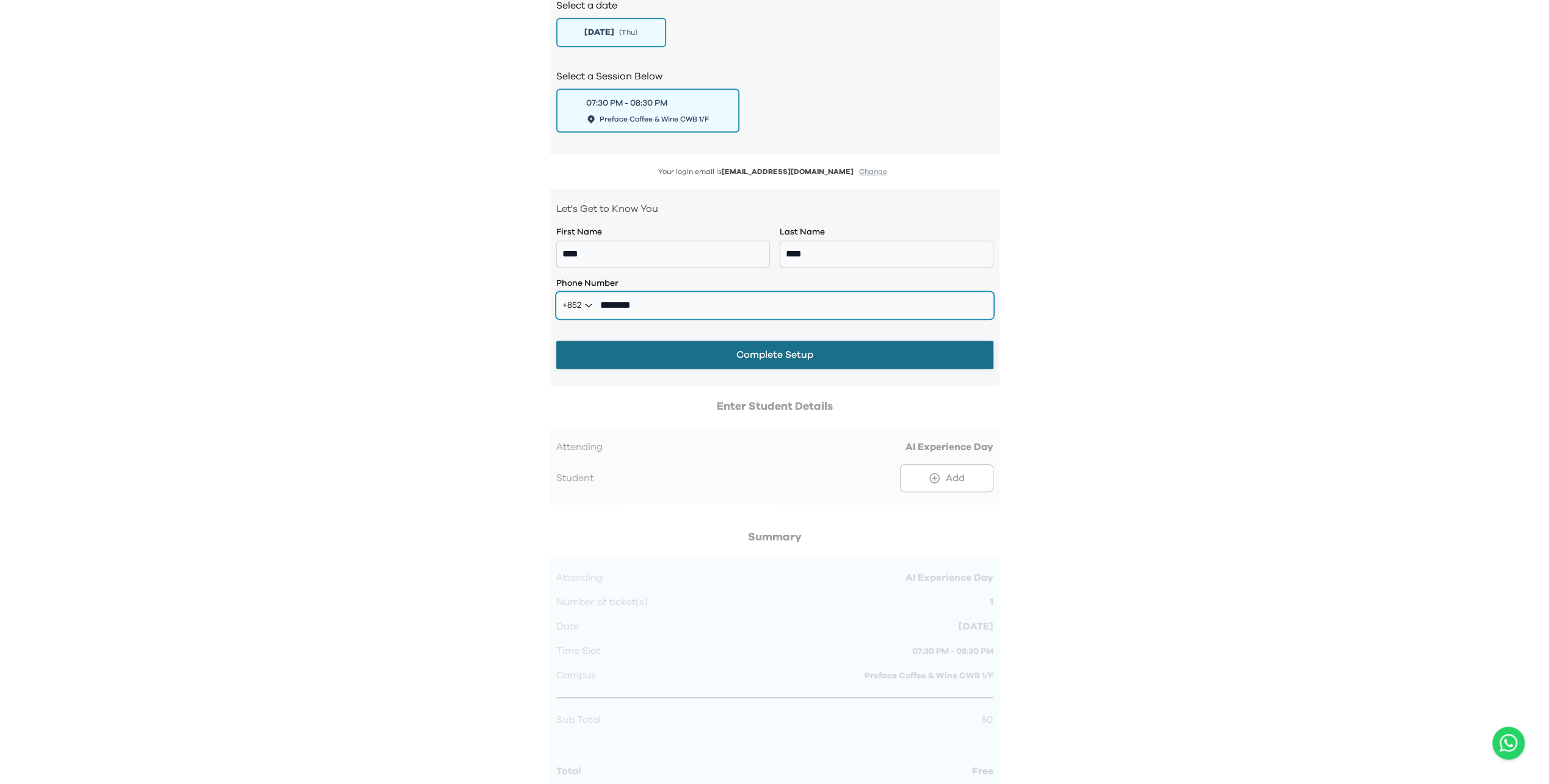
type input "********"
click at [290, 131] on button "Complete Setup" at bounding box center [774, 354] width 437 height 28
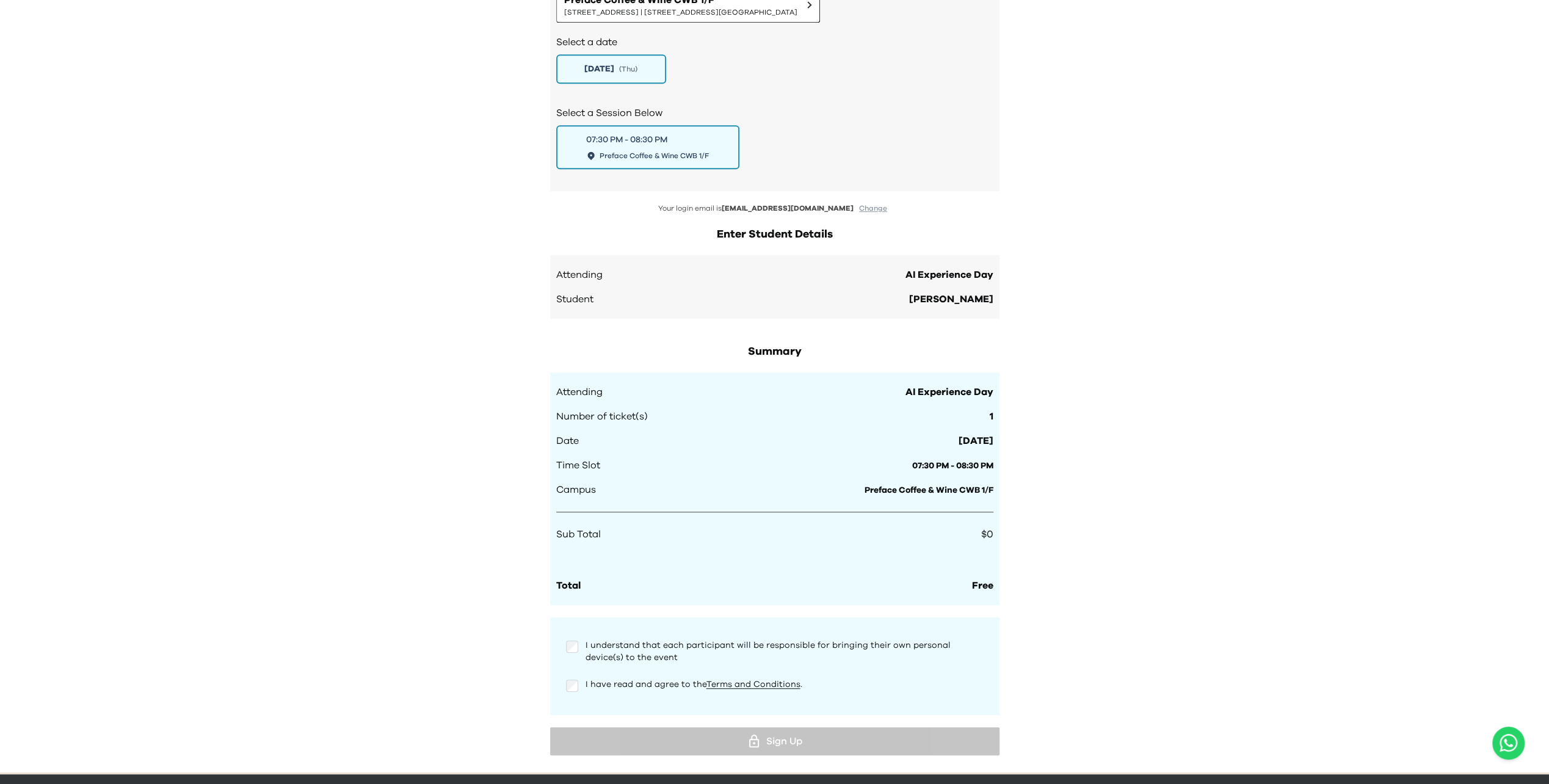
scroll to position [793, 0]
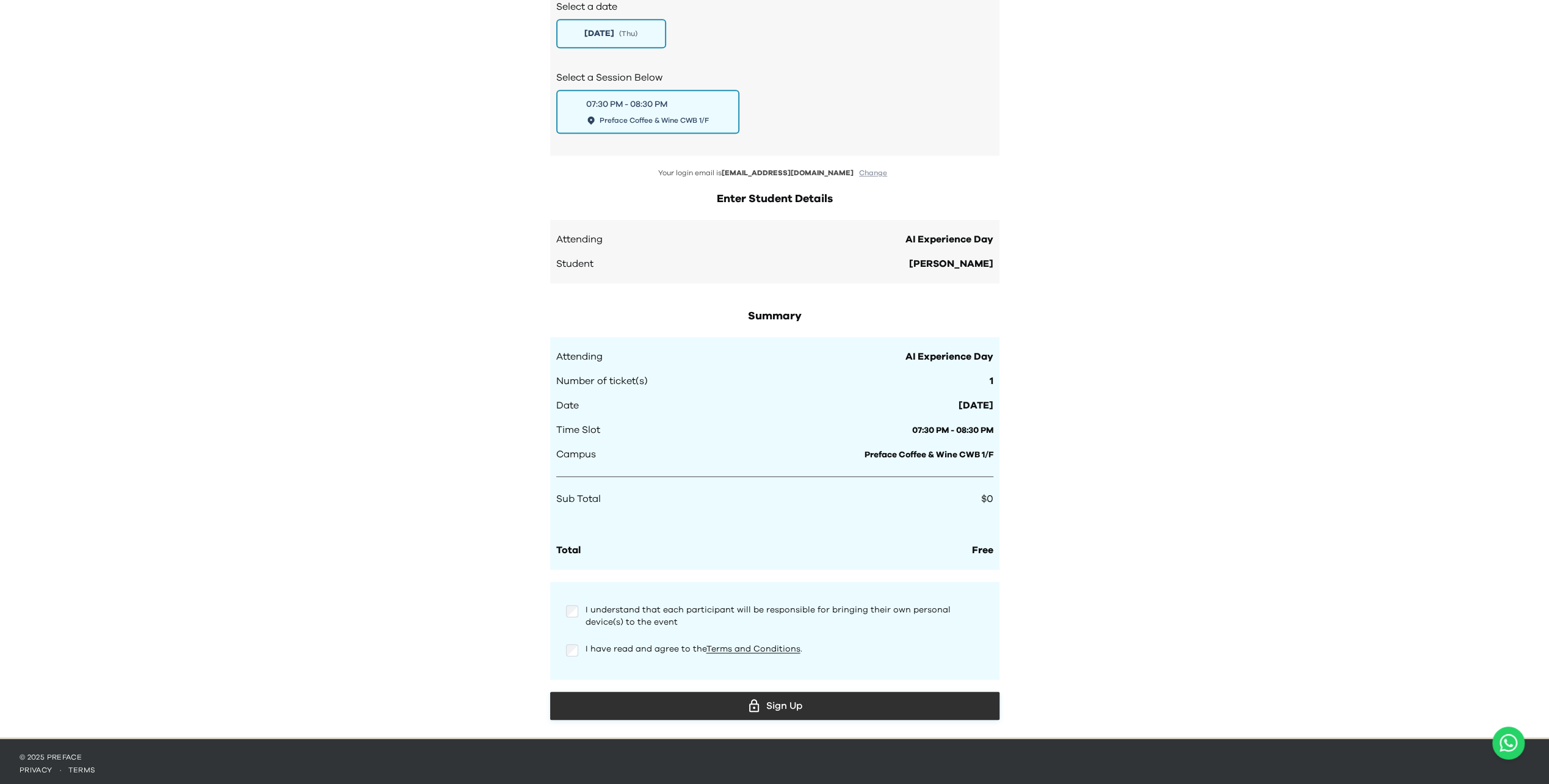
click at [290, 131] on div "Sign Up" at bounding box center [775, 705] width 430 height 18
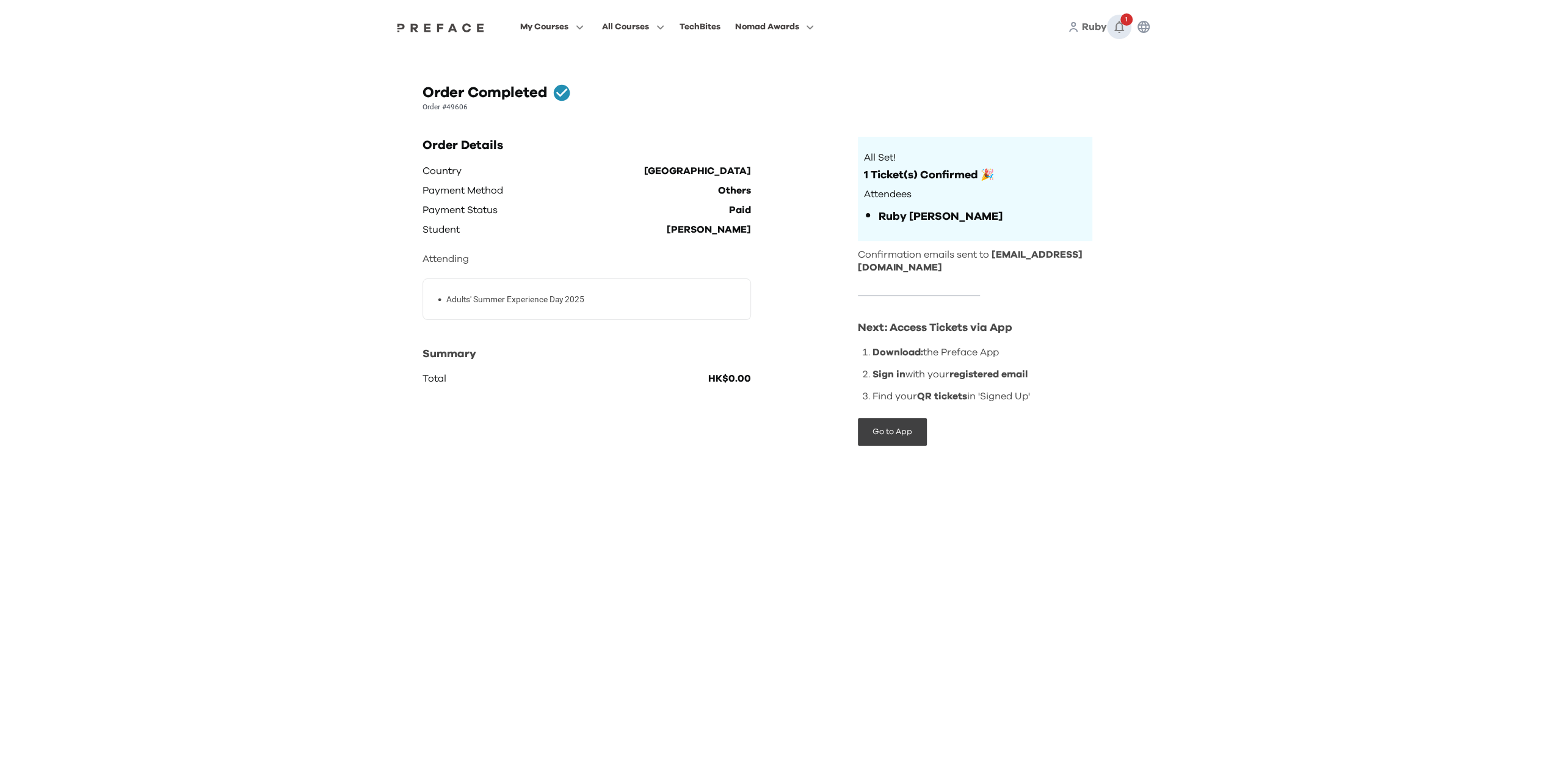
click at [290, 29] on icon "button" at bounding box center [1119, 26] width 14 height 14
click at [290, 104] on p "Order #49606" at bounding box center [774, 107] width 705 height 10
click at [290, 27] on icon "button" at bounding box center [1144, 27] width 13 height 13
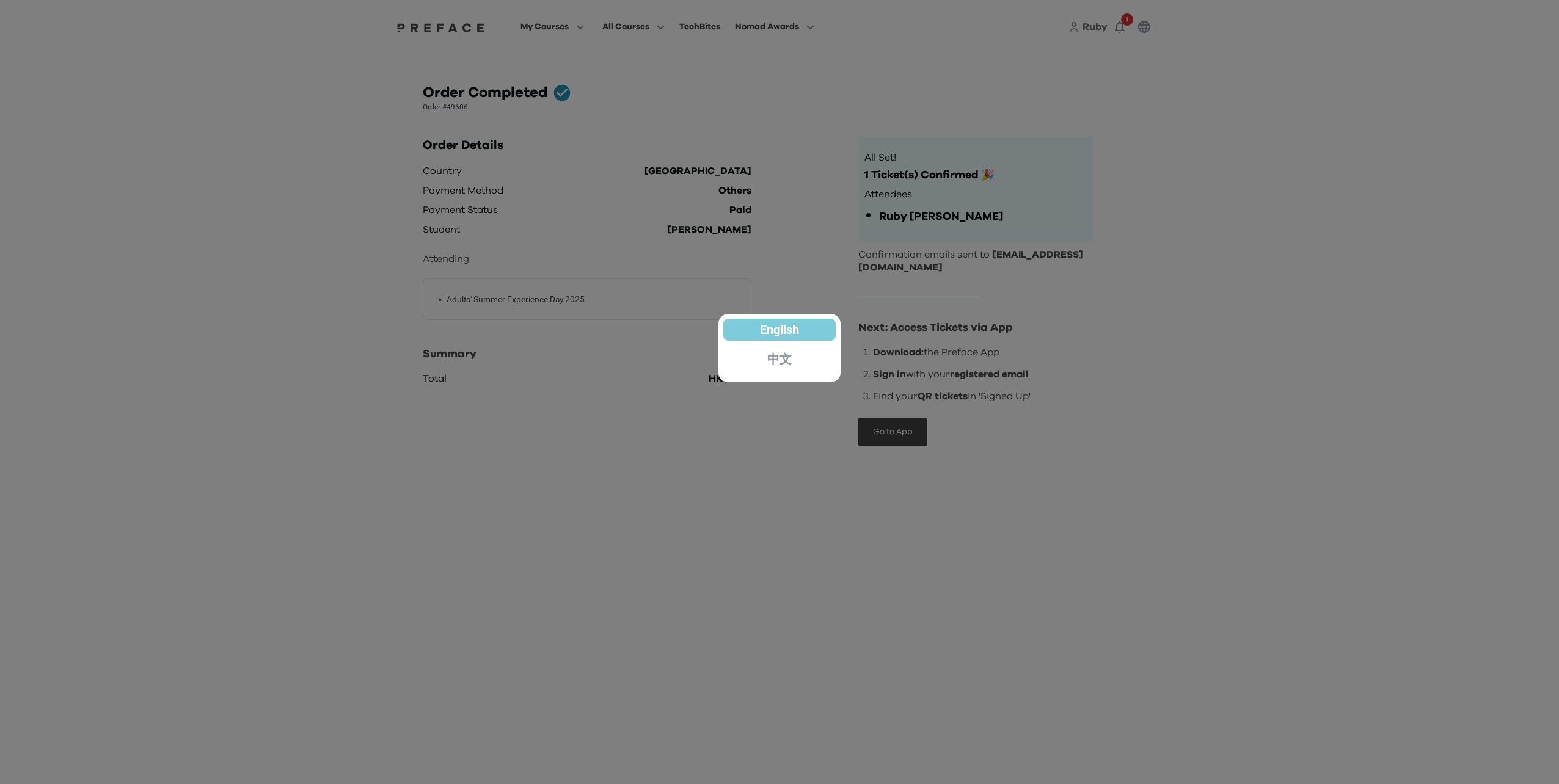
drag, startPoint x: 1082, startPoint y: 82, endPoint x: 1110, endPoint y: 37, distance: 53.0
click at [290, 70] on div at bounding box center [780, 392] width 1559 height 784
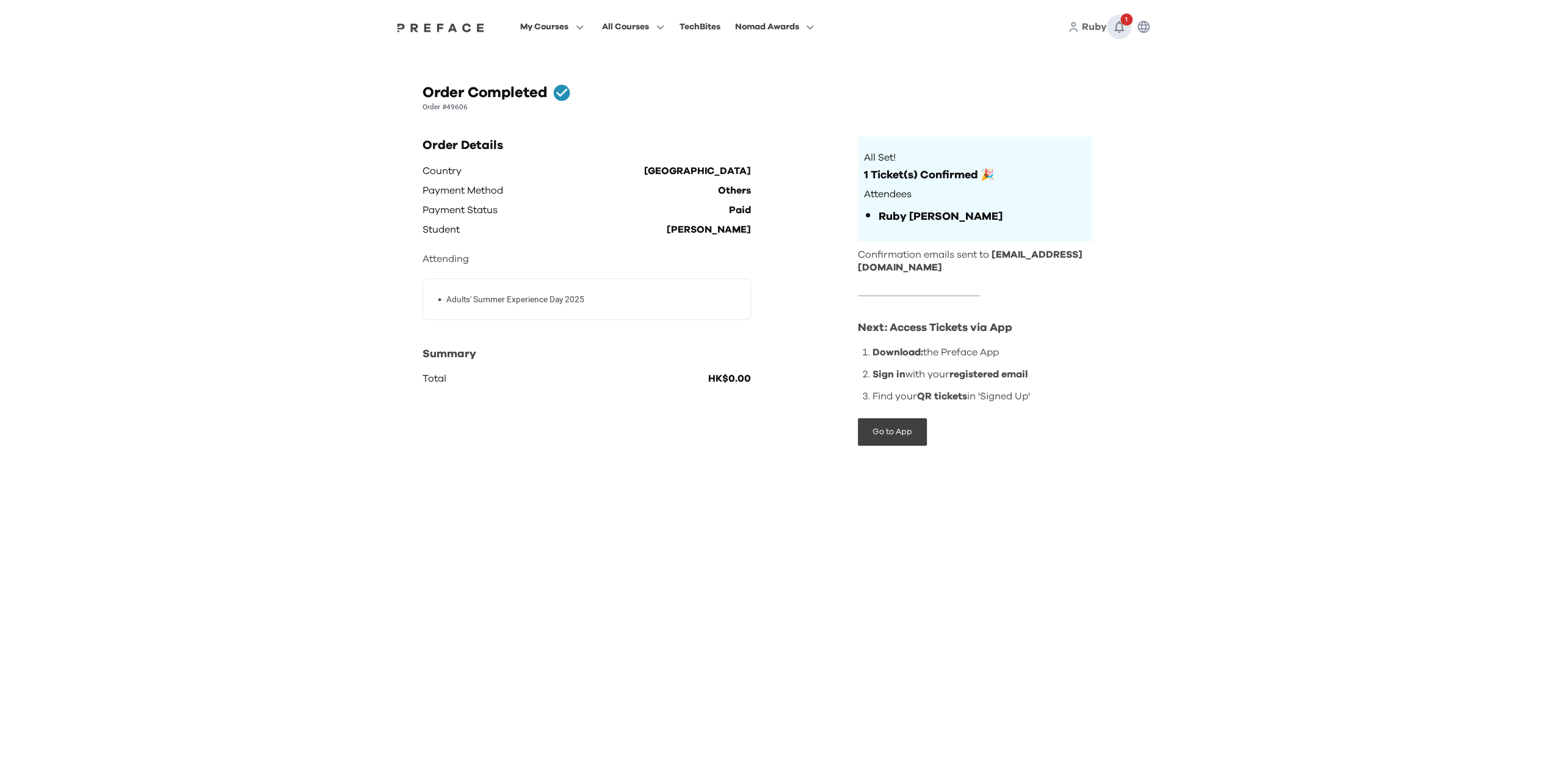
click at [290, 26] on icon "button" at bounding box center [1119, 26] width 14 height 14
drag, startPoint x: 1086, startPoint y: 107, endPoint x: 928, endPoint y: 131, distance: 159.8
click at [290, 131] on div "Ruby Mark as Read 1 minute ago" at bounding box center [1029, 111] width 205 height 45
click at [290, 118] on div "1 minute ago" at bounding box center [962, 120] width 44 height 14
click at [290, 109] on span "Ruby" at bounding box center [950, 104] width 21 height 14
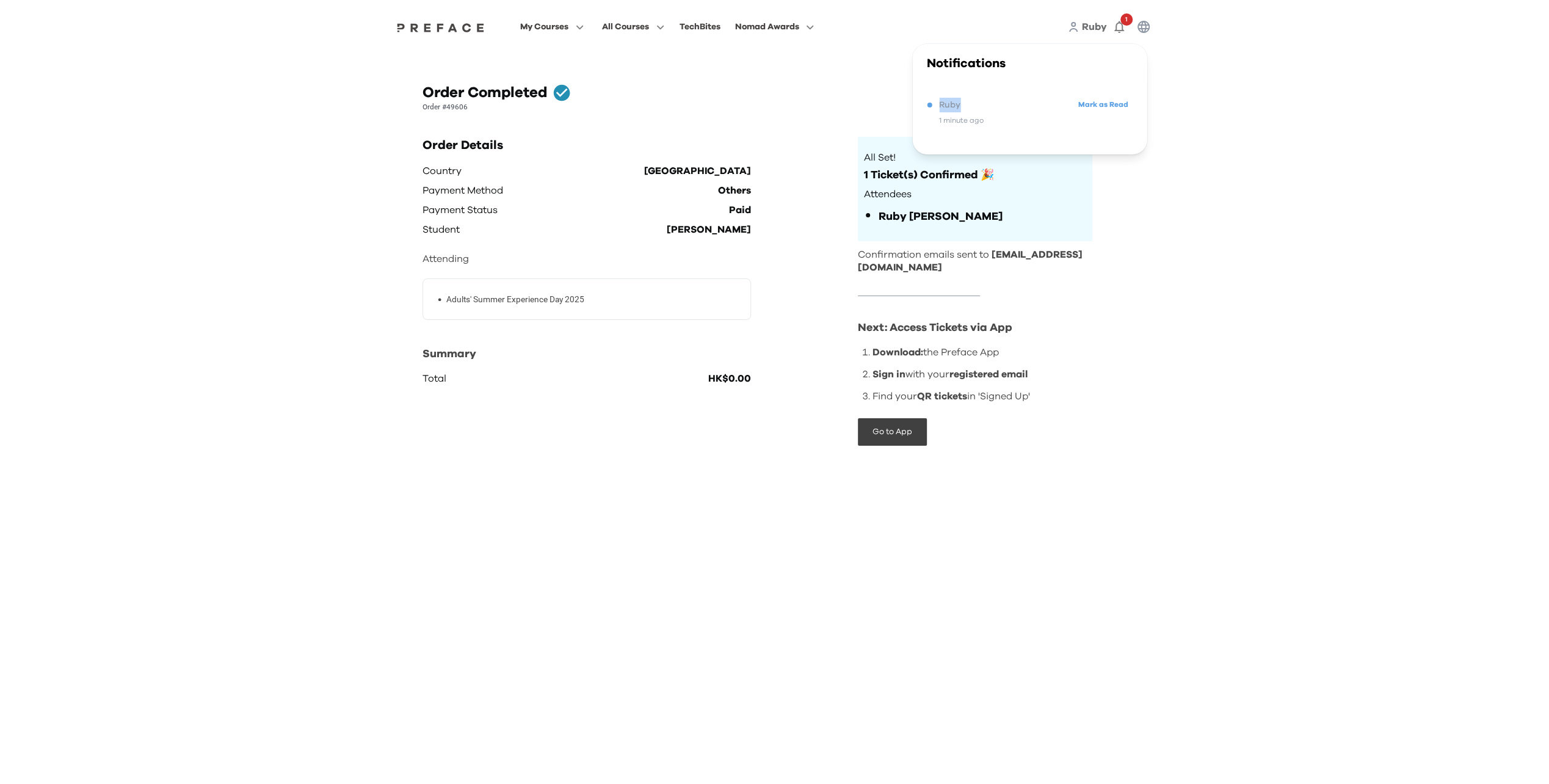
click at [290, 109] on span "Ruby" at bounding box center [950, 104] width 21 height 14
drag, startPoint x: 944, startPoint y: 109, endPoint x: 839, endPoint y: 95, distance: 105.9
click at [290, 95] on div "Order Completed" at bounding box center [774, 93] width 705 height 19
click at [290, 33] on span "My Courses" at bounding box center [544, 26] width 48 height 14
click at [290, 131] on span at bounding box center [552, 144] width 115 height 34
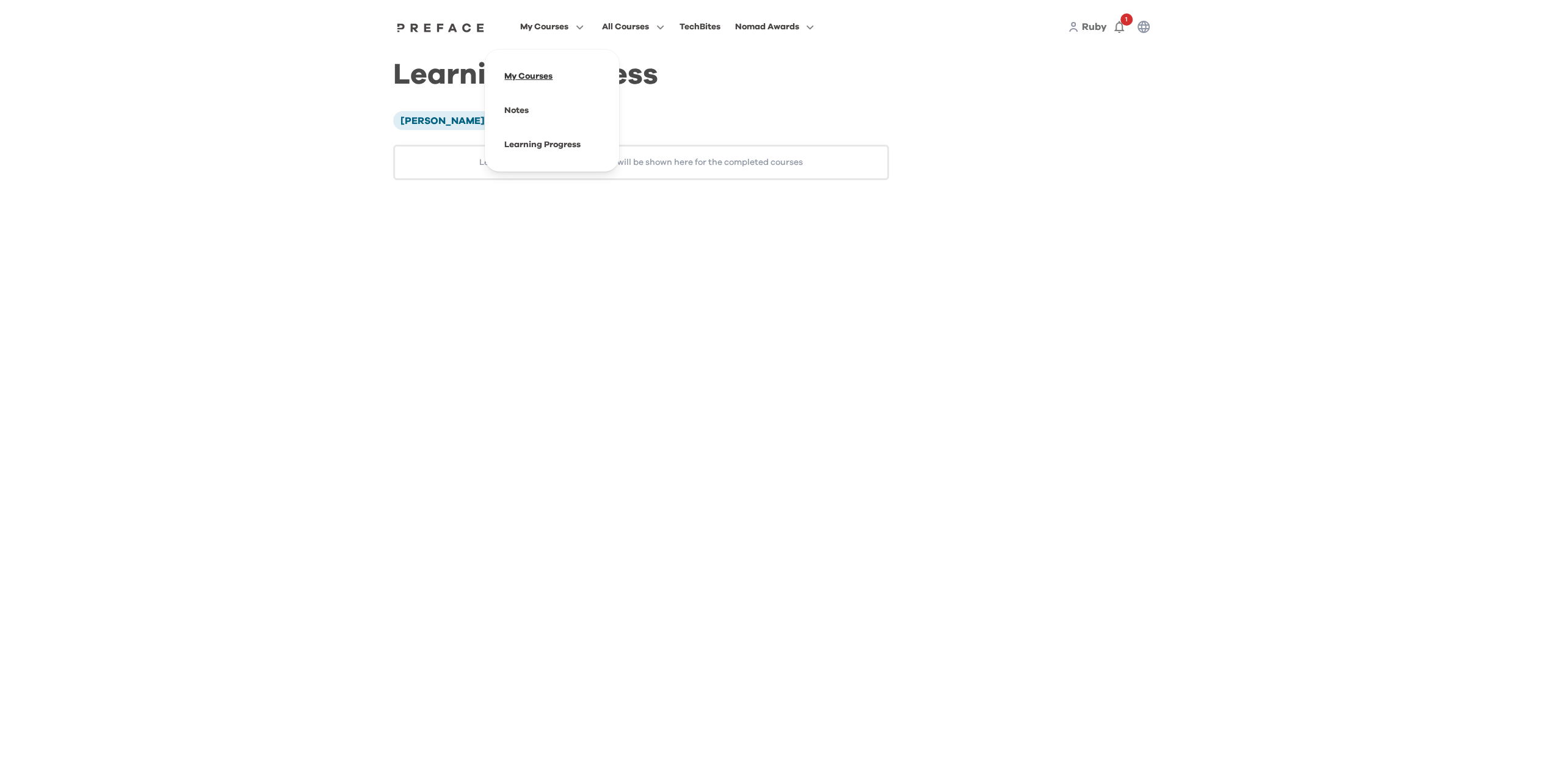
click at [531, 79] on span at bounding box center [552, 75] width 115 height 34
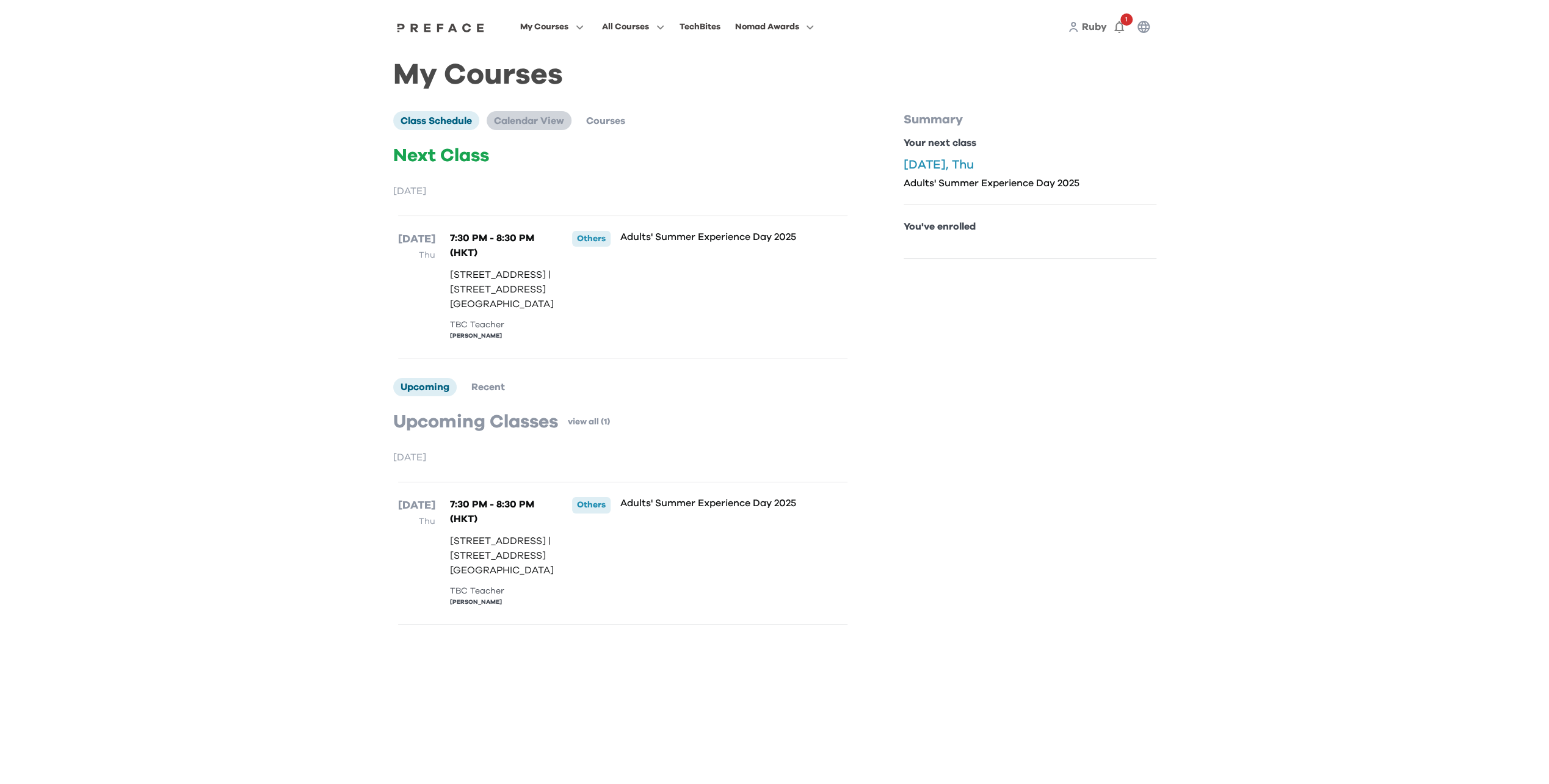
click at [530, 122] on span "Calendar View" at bounding box center [529, 121] width 70 height 10
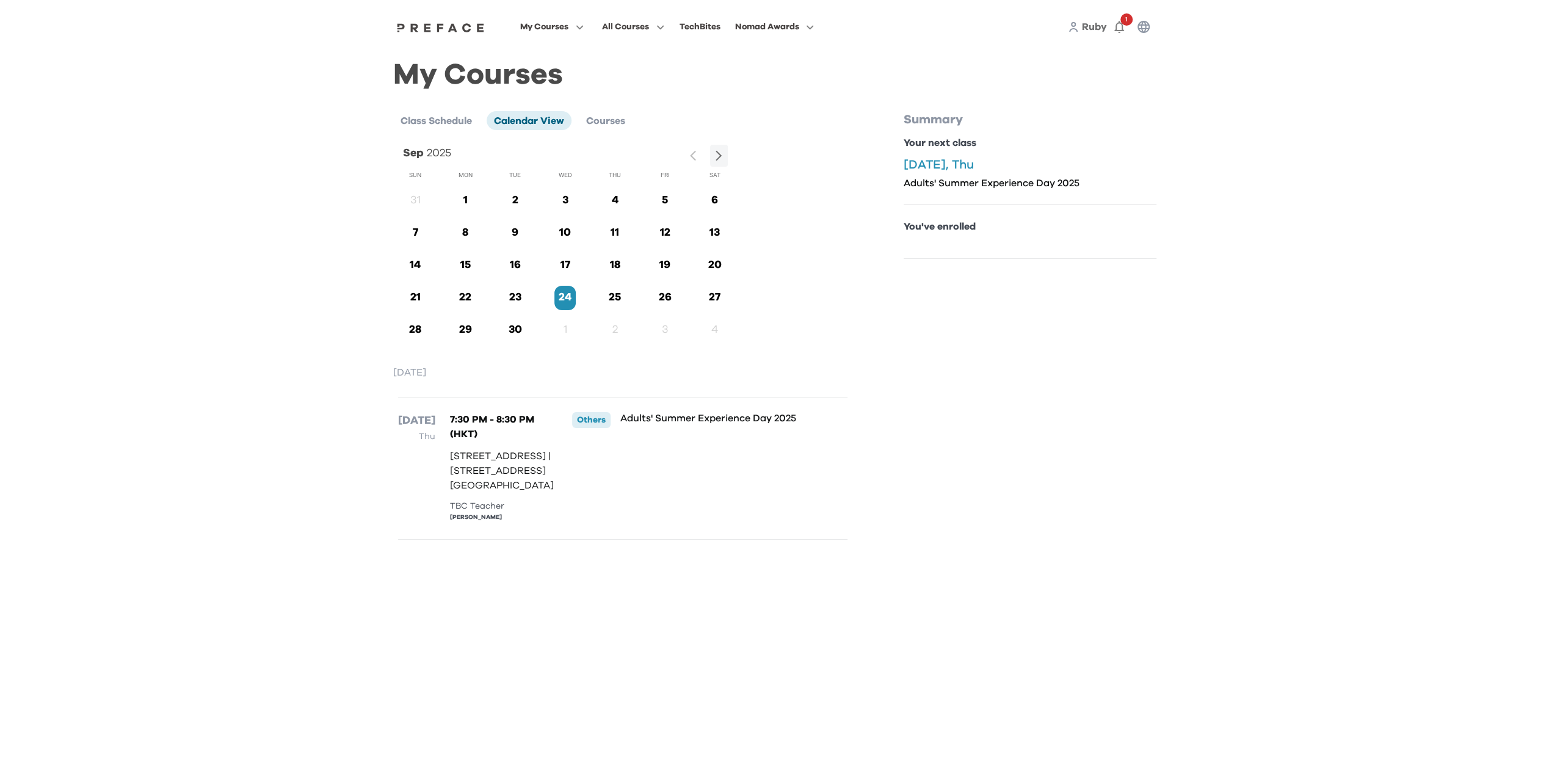
click at [617, 294] on p "25" at bounding box center [615, 297] width 21 height 16
click at [619, 300] on p "25" at bounding box center [615, 297] width 21 height 16
click at [650, 294] on div "26" at bounding box center [663, 297] width 50 height 33
drag, startPoint x: 665, startPoint y: 304, endPoint x: 671, endPoint y: 305, distance: 6.1
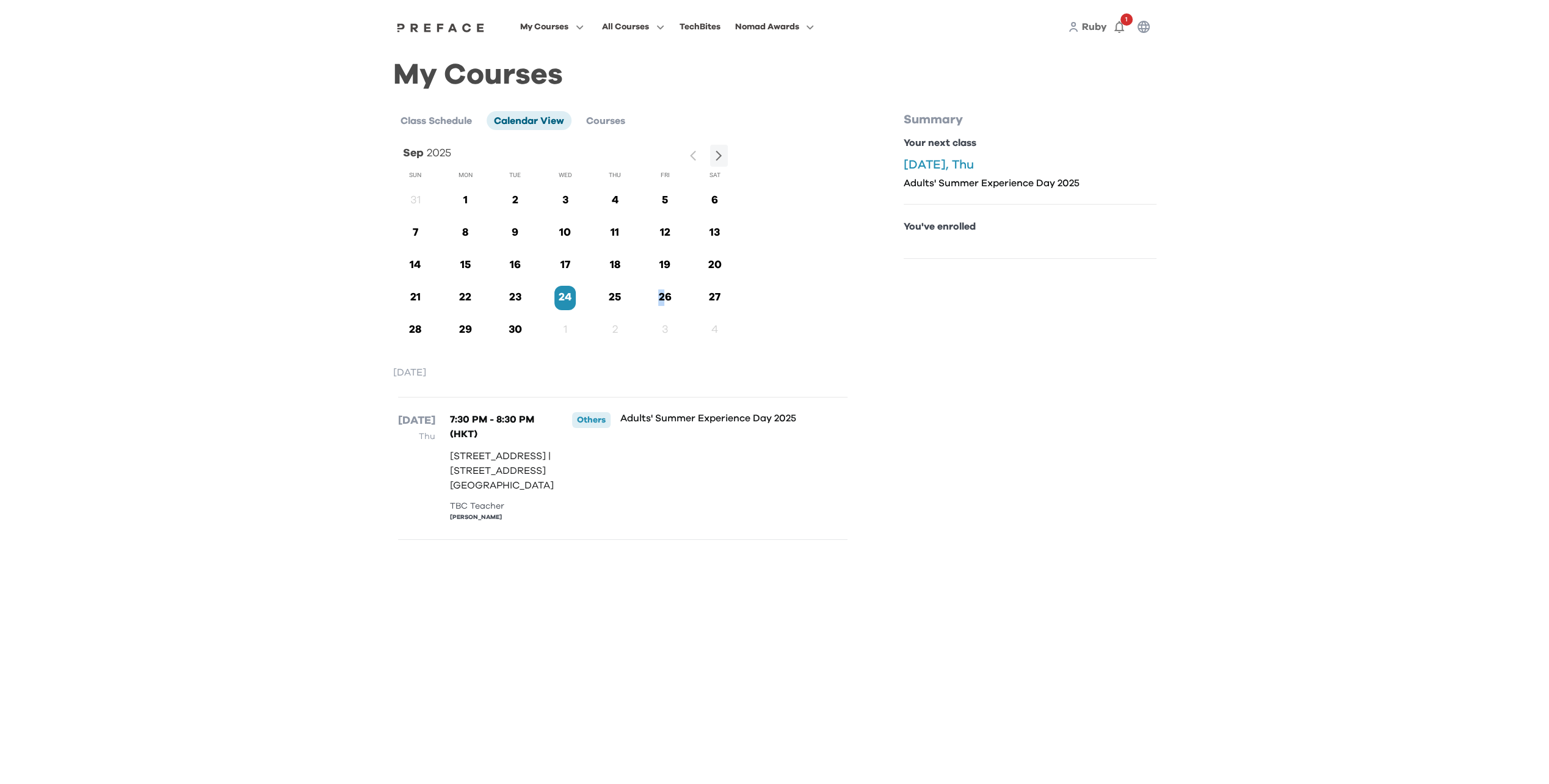
click at [670, 306] on p "26" at bounding box center [665, 297] width 21 height 16
drag, startPoint x: 701, startPoint y: 302, endPoint x: 723, endPoint y: 309, distance: 23.1
click at [703, 302] on div "27" at bounding box center [713, 297] width 50 height 33
click at [723, 309] on div "27" at bounding box center [715, 297] width 21 height 24
drag, startPoint x: 723, startPoint y: 309, endPoint x: 710, endPoint y: 288, distance: 24.7
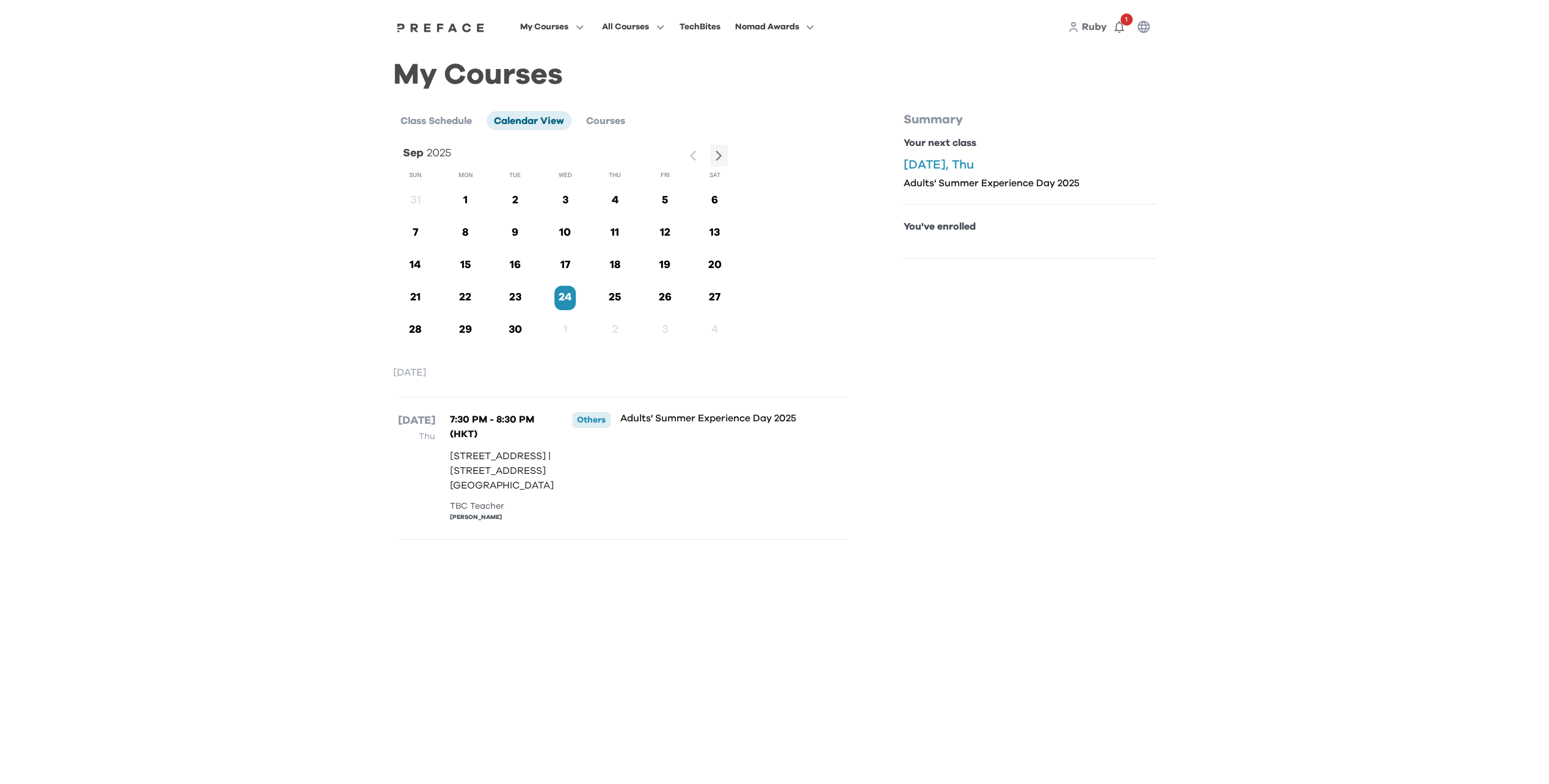
click at [719, 302] on div "27" at bounding box center [715, 297] width 21 height 24
click at [606, 125] on span "Courses" at bounding box center [606, 121] width 40 height 10
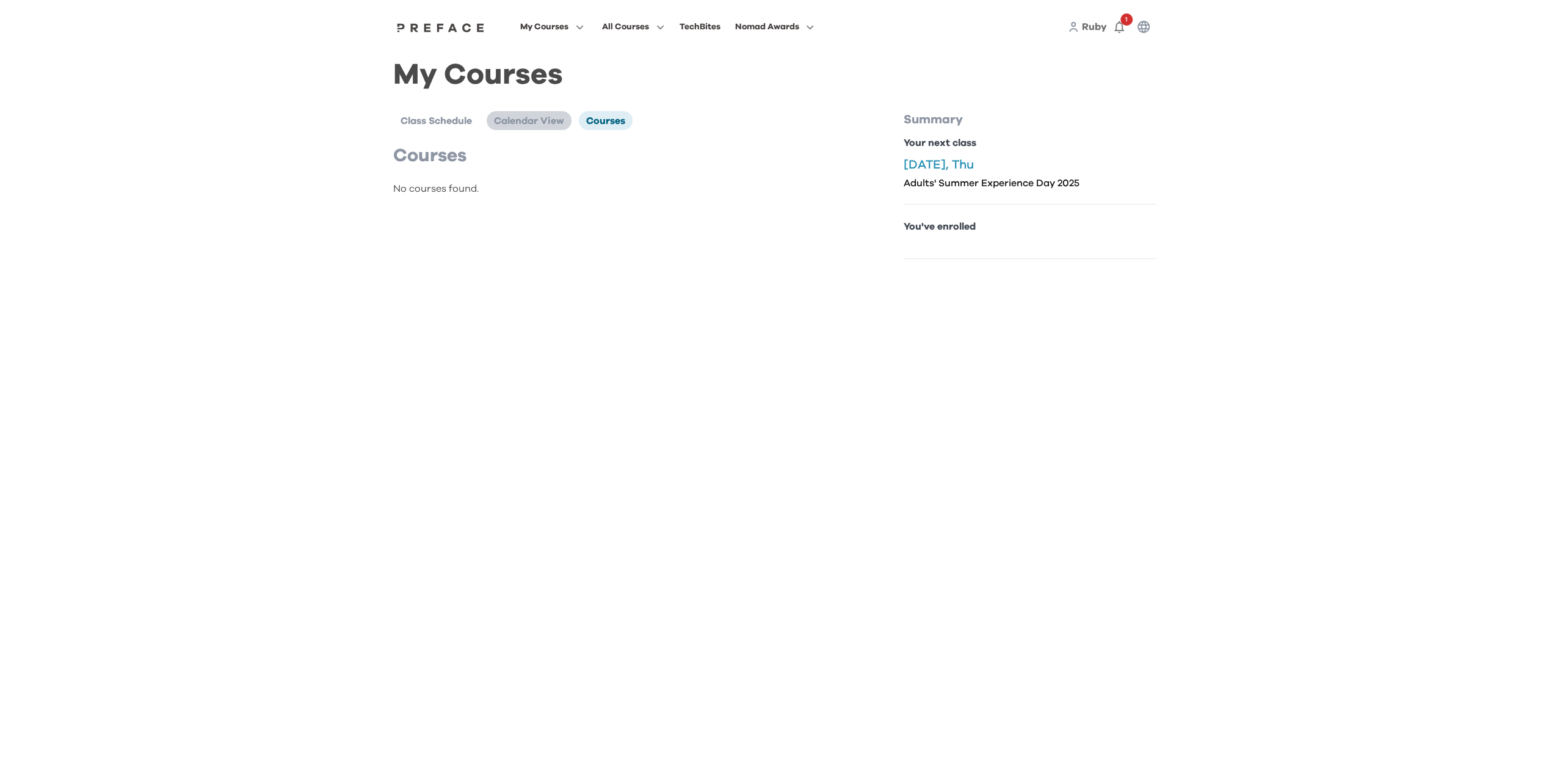
click at [556, 123] on span "Calendar View" at bounding box center [529, 121] width 70 height 10
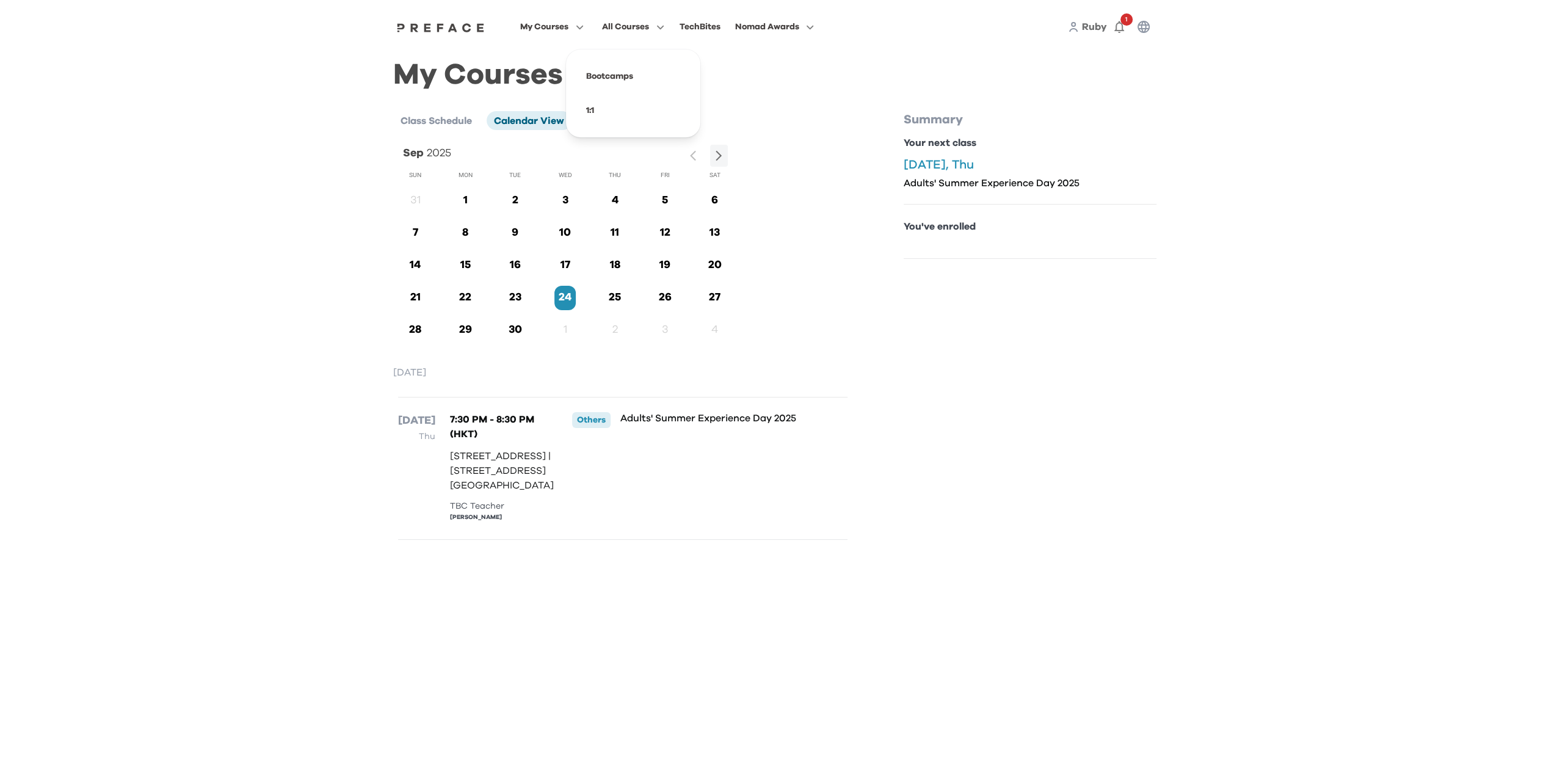
click at [637, 24] on span "All Courses" at bounding box center [625, 26] width 47 height 14
click at [611, 68] on span at bounding box center [633, 75] width 115 height 34
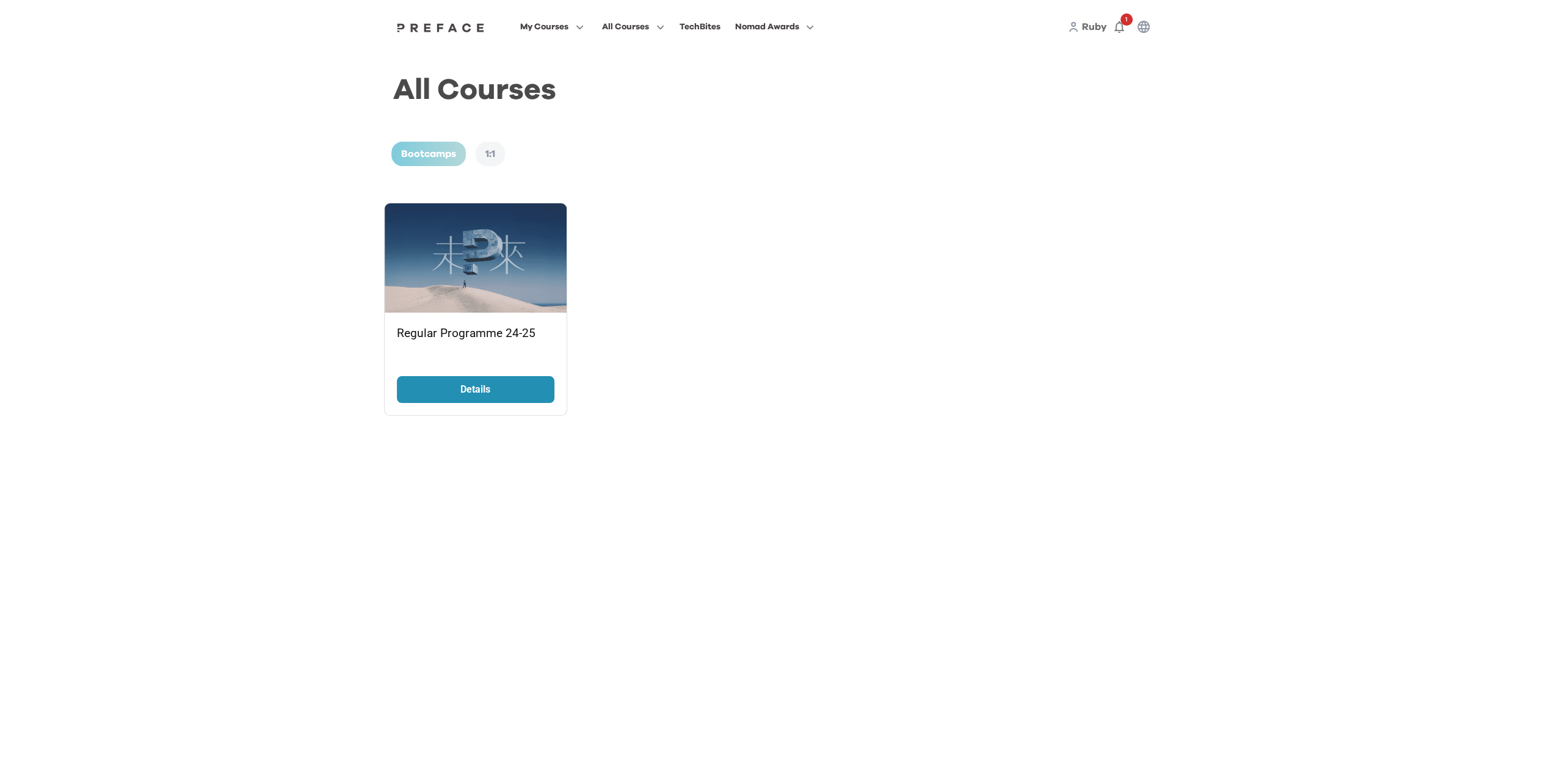
click at [528, 384] on link "Details" at bounding box center [476, 390] width 157 height 27
